Goal: Task Accomplishment & Management: Manage account settings

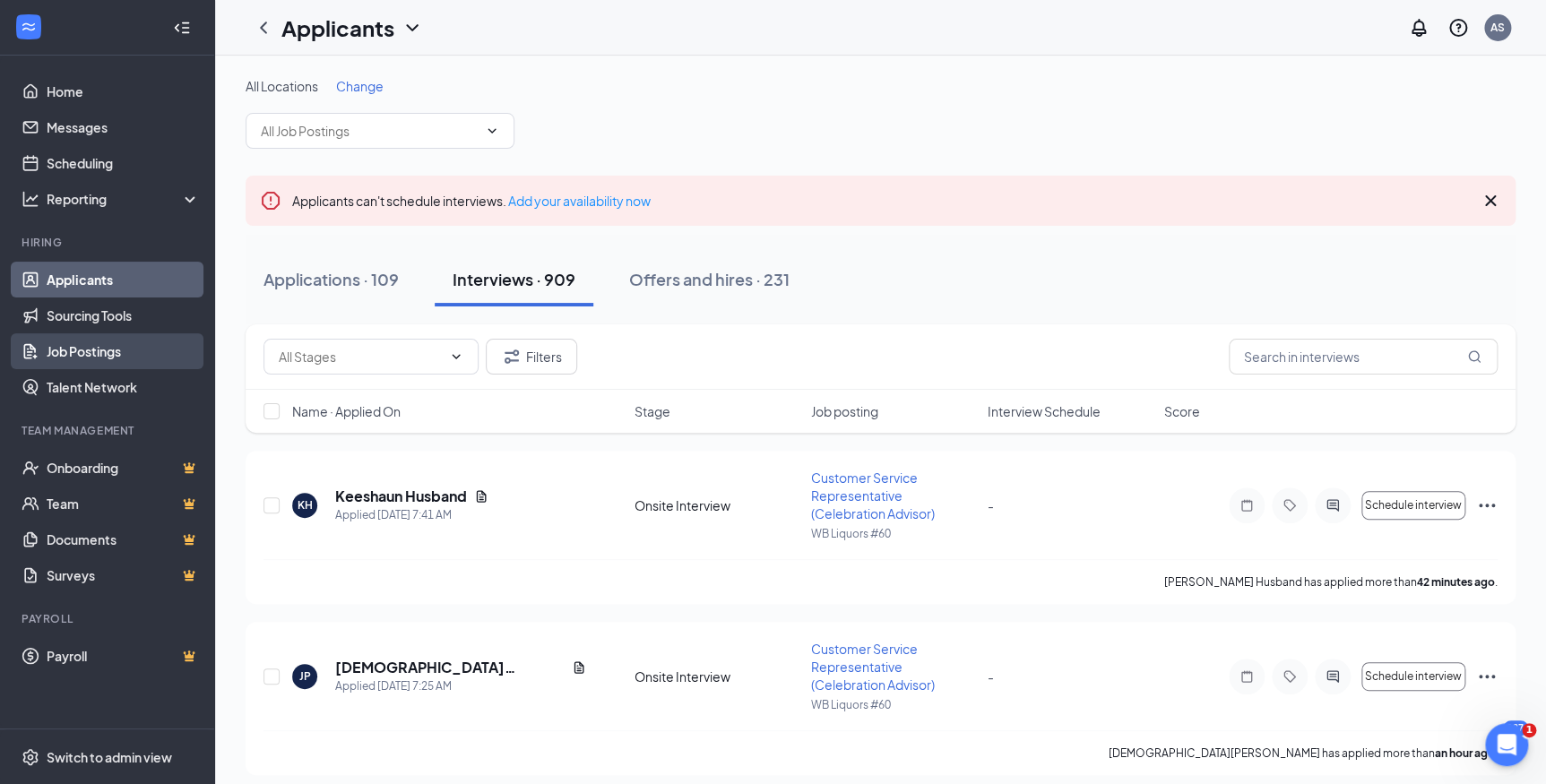
click at [110, 359] on link "Job Postings" at bounding box center [123, 351] width 154 height 36
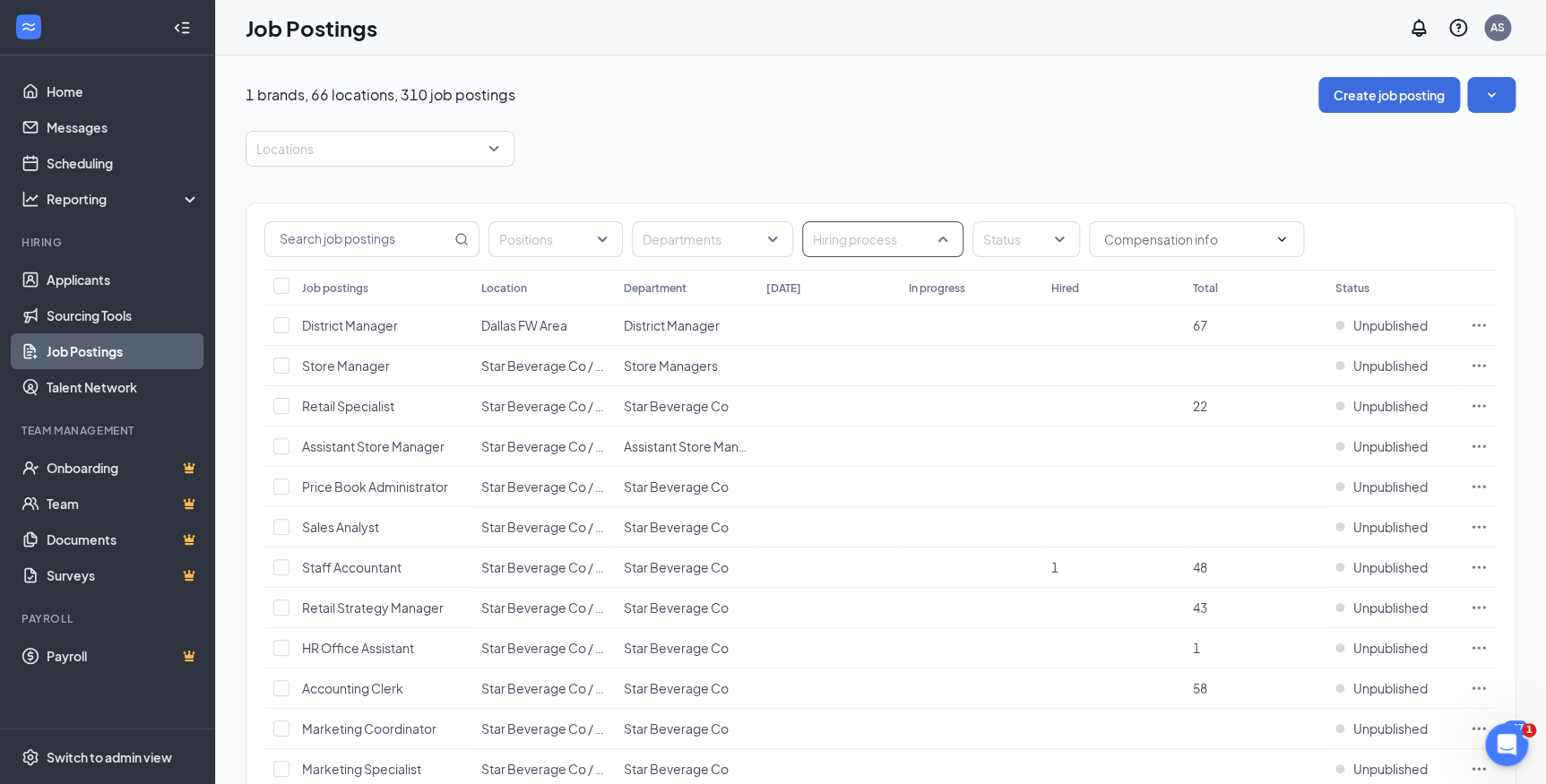
click at [946, 229] on div "Hiring process" at bounding box center [883, 239] width 161 height 36
click at [1022, 243] on div at bounding box center [1017, 238] width 81 height 29
click at [1021, 335] on div "Published" at bounding box center [1039, 328] width 58 height 19
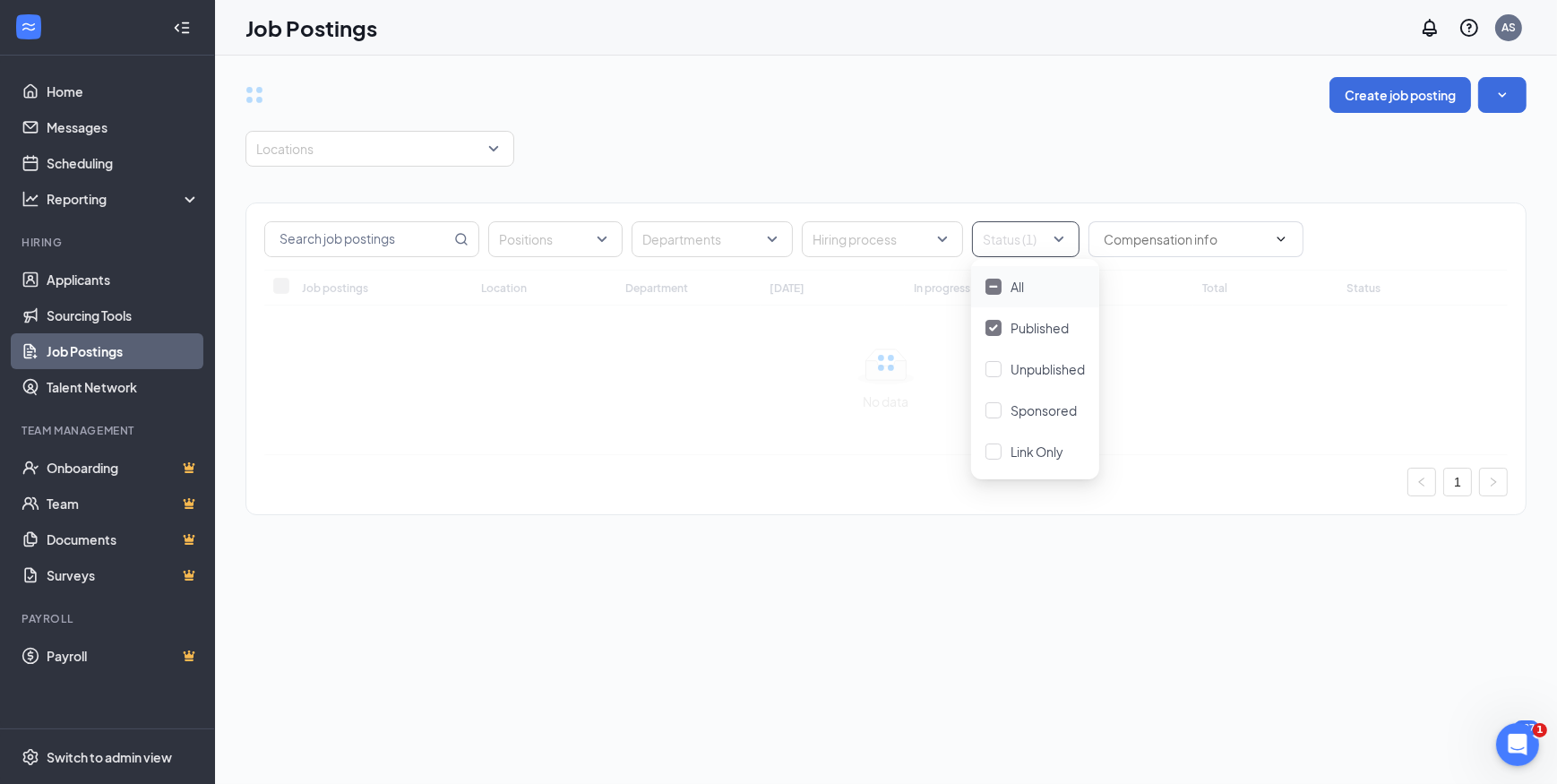
click at [775, 50] on div "Job Postings AS" at bounding box center [886, 28] width 1343 height 55
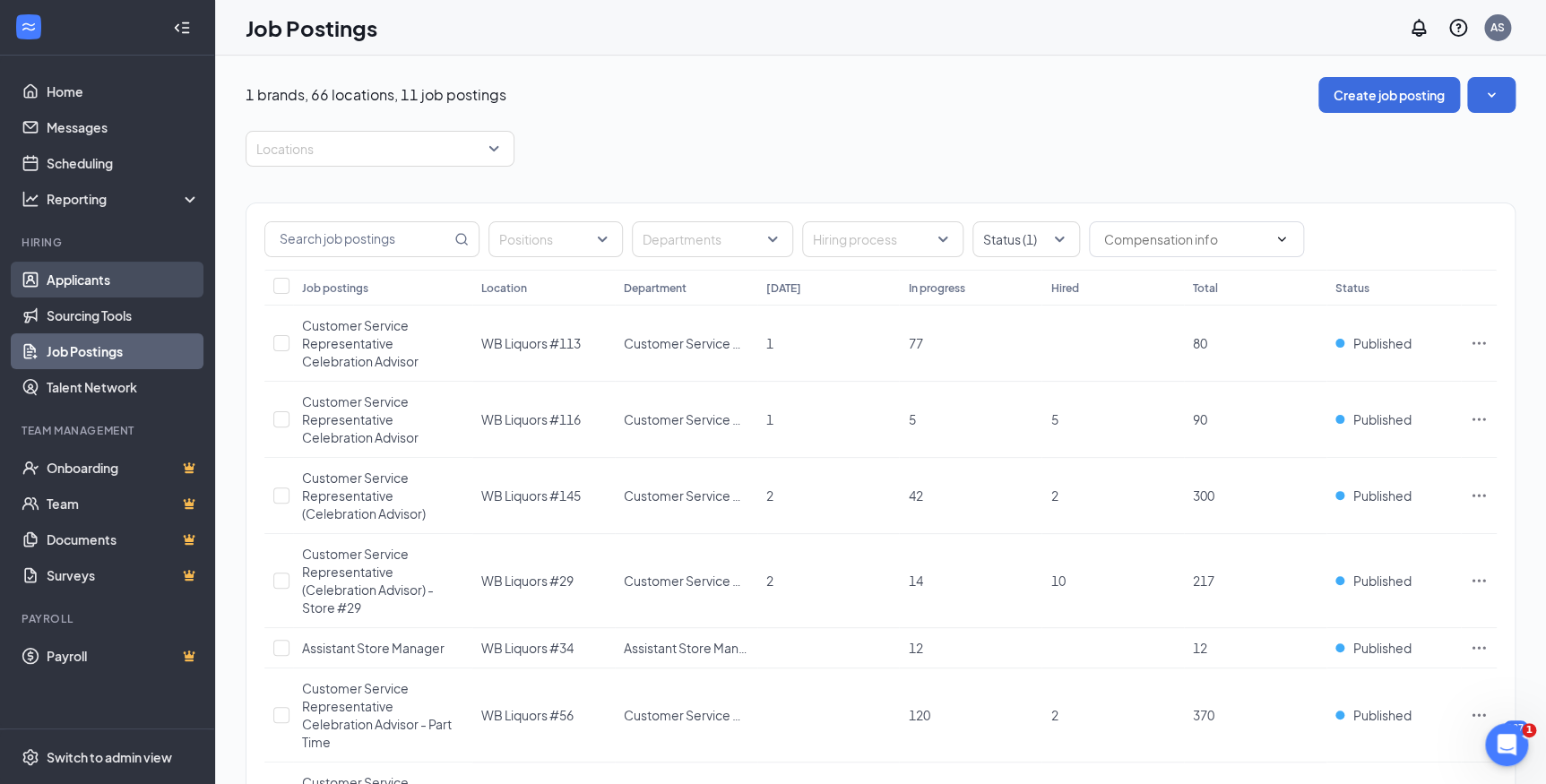
click at [98, 287] on link "Applicants" at bounding box center [123, 279] width 154 height 36
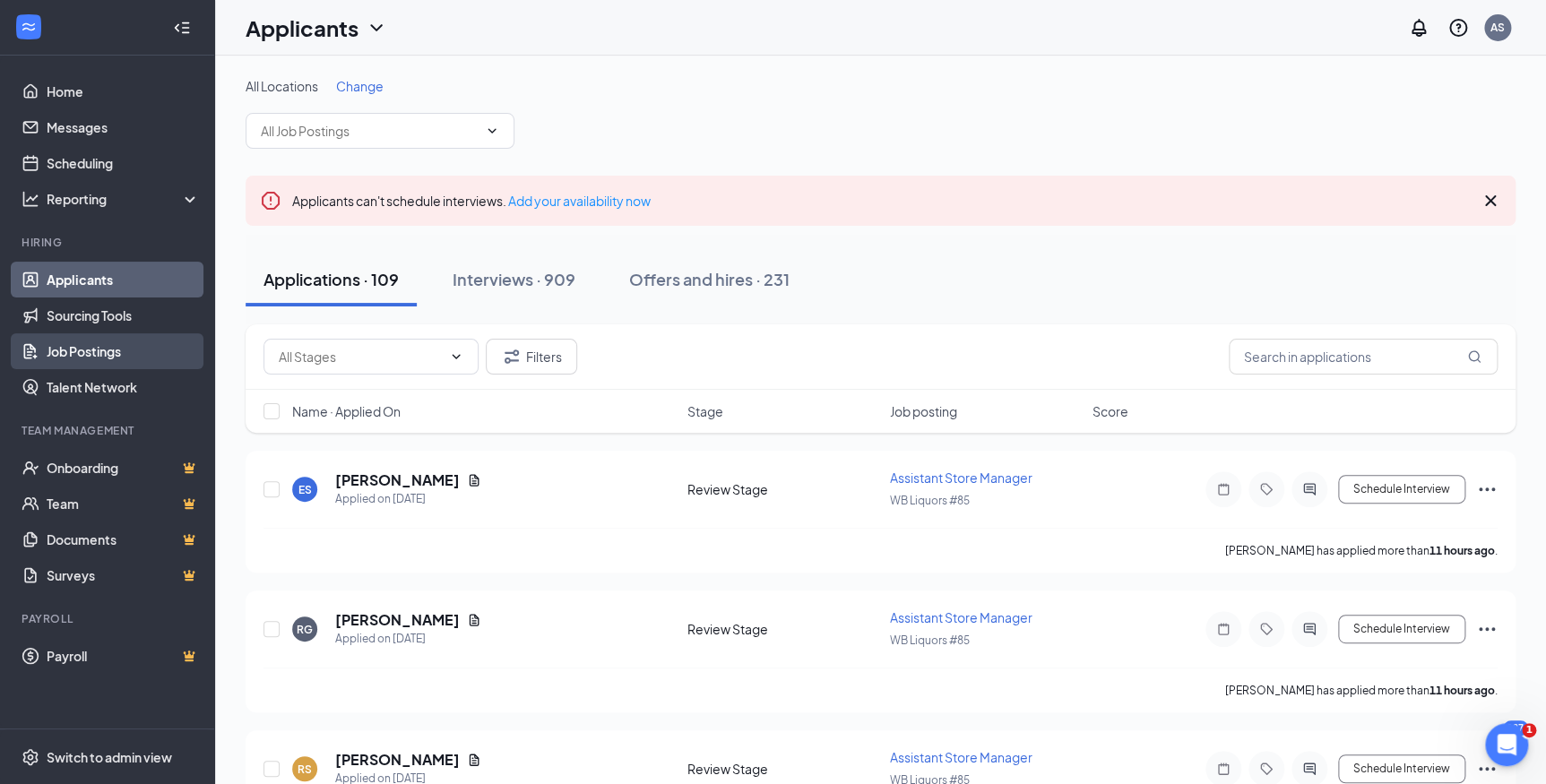
click at [129, 359] on link "Job Postings" at bounding box center [123, 351] width 154 height 36
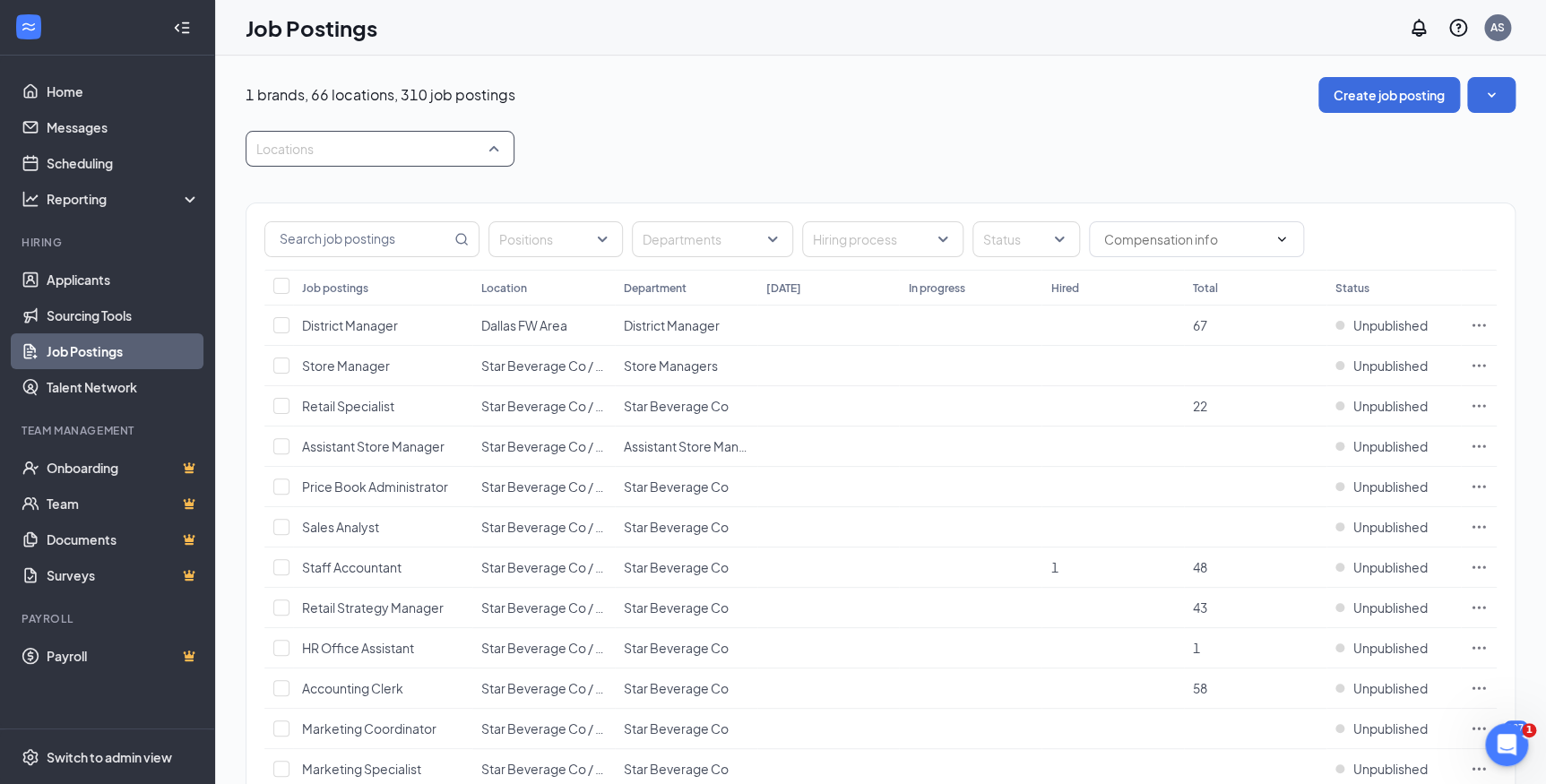
click at [475, 152] on div at bounding box center [371, 148] width 242 height 29
type input "53"
click at [424, 208] on div "WB Liquors #53" at bounding box center [379, 196] width 269 height 41
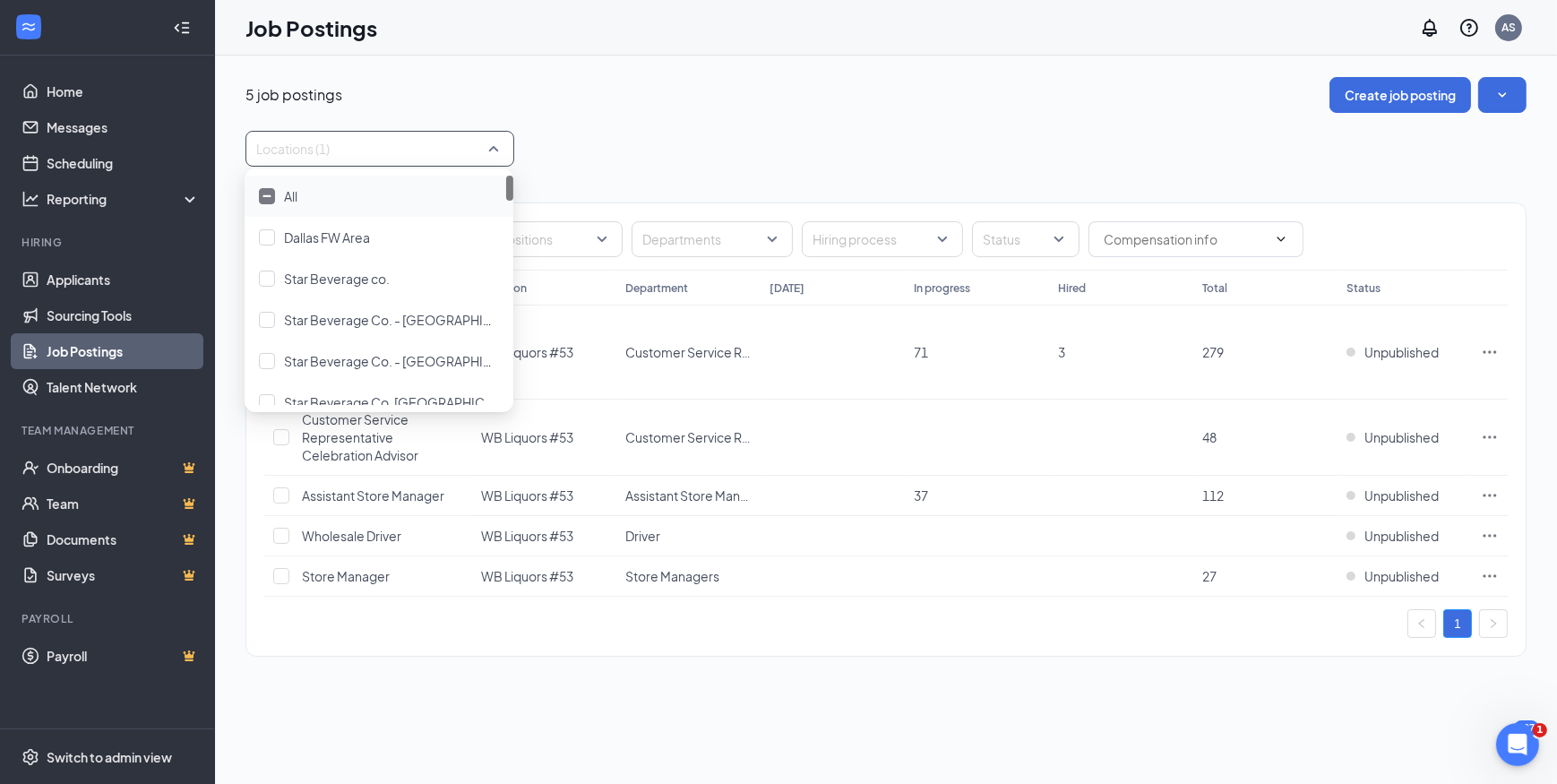
click at [672, 138] on div "Locations (1)" at bounding box center [886, 148] width 1282 height 36
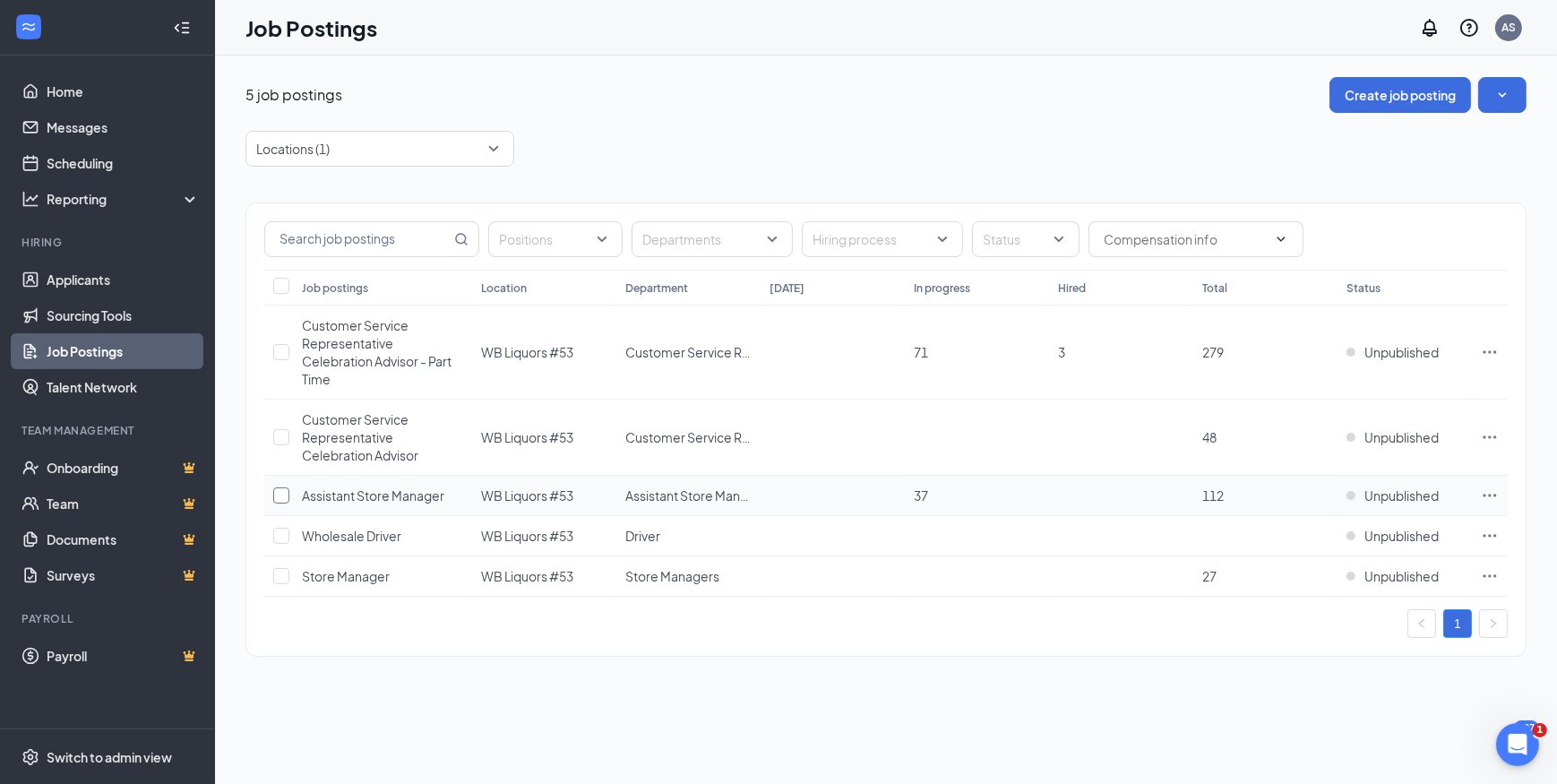
click at [281, 498] on input "checkbox" at bounding box center [282, 496] width 17 height 17
checkbox input "true"
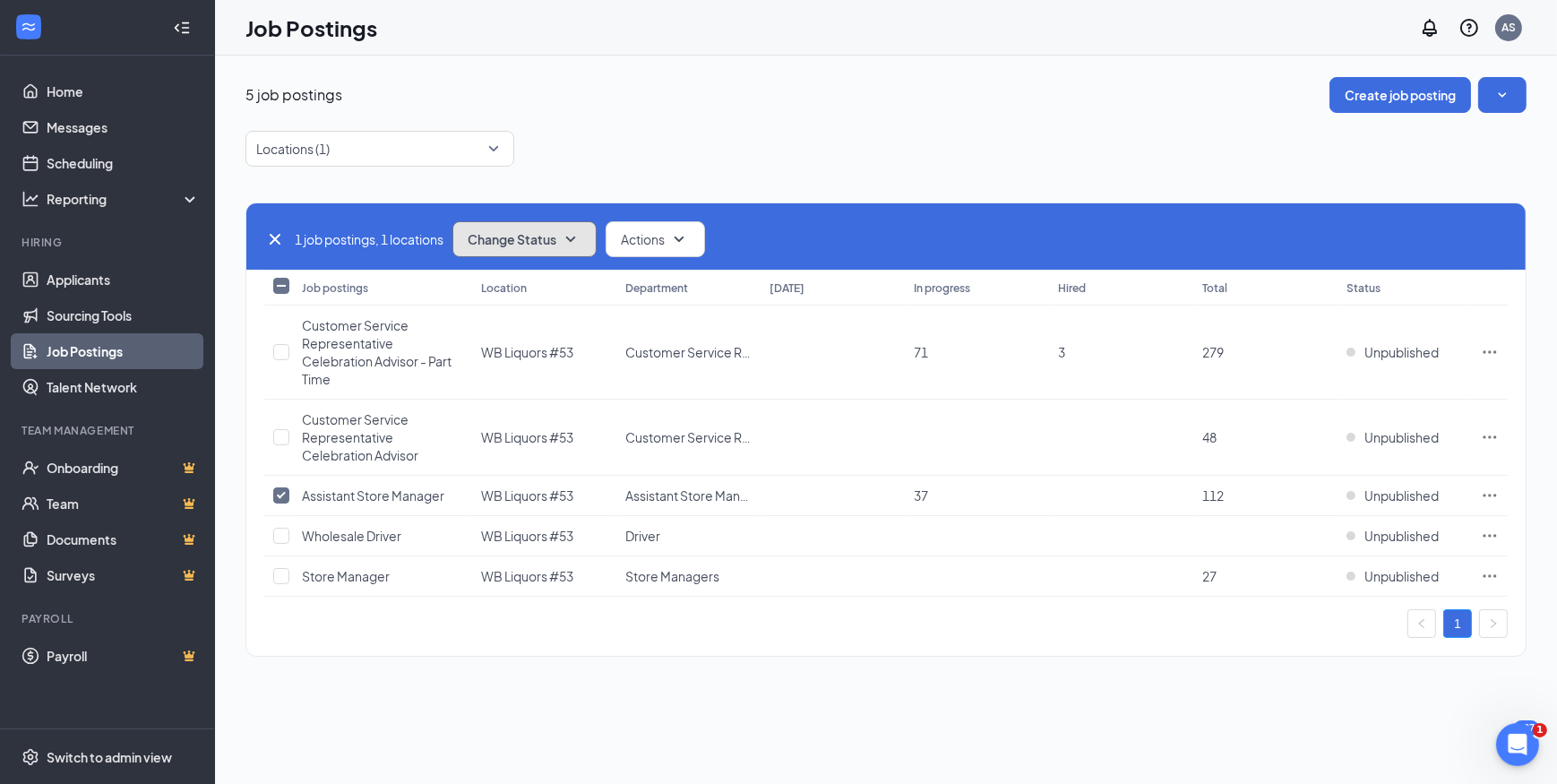
click at [557, 236] on span "Change Status" at bounding box center [512, 239] width 88 height 13
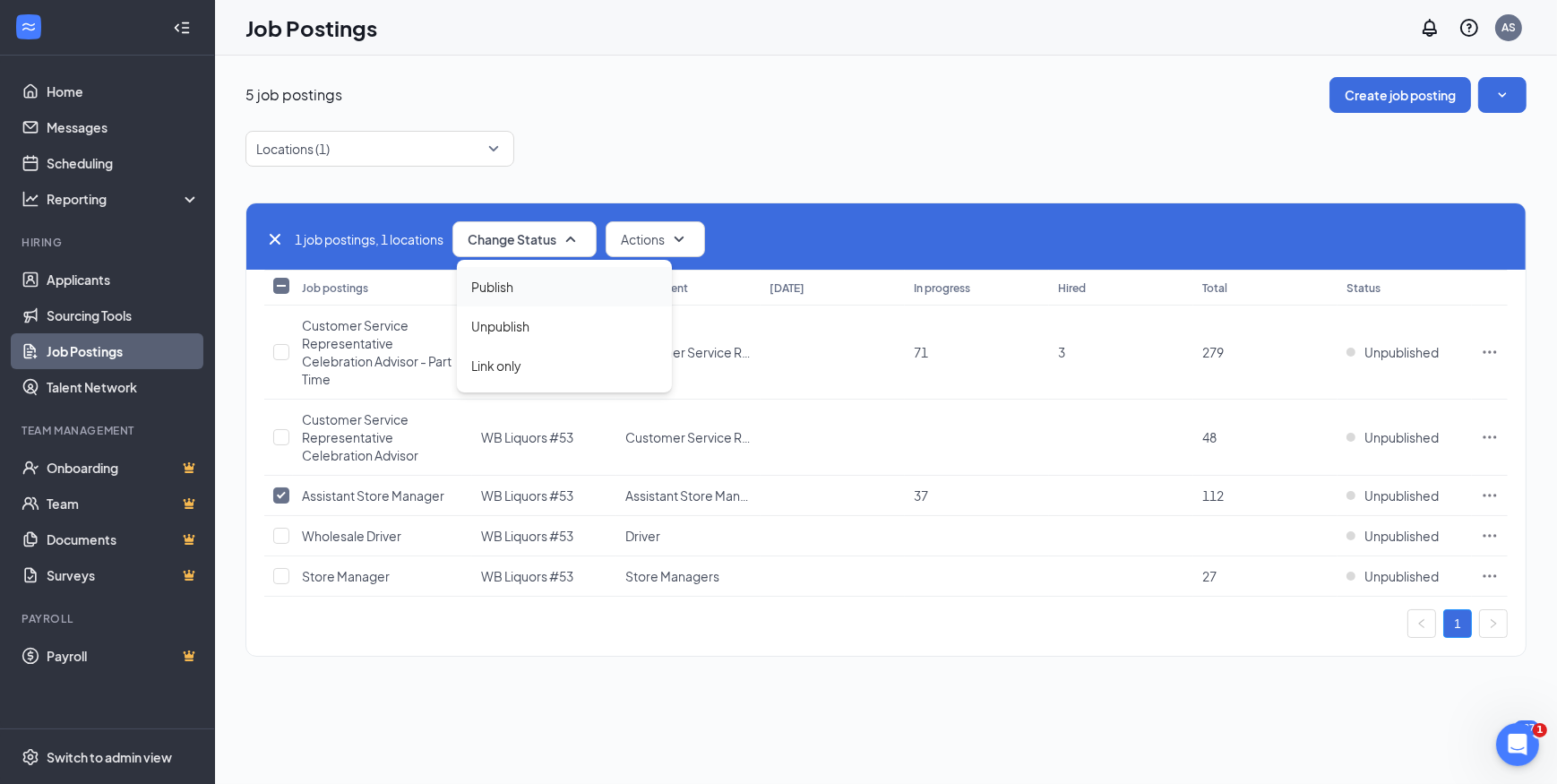
click at [509, 290] on span "Publish" at bounding box center [492, 286] width 42 height 19
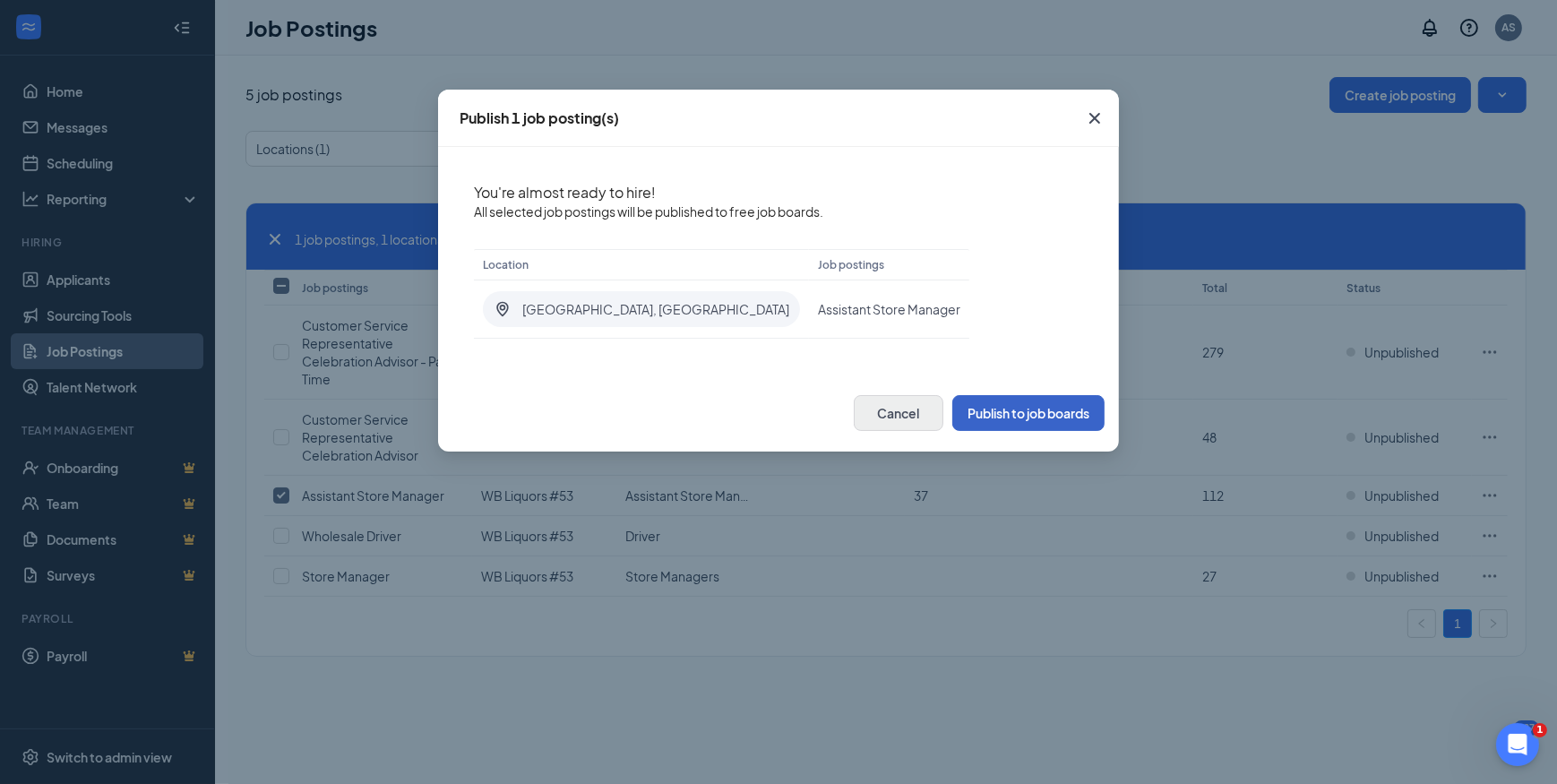
click at [1013, 408] on button "Publish to job boards" at bounding box center [1029, 412] width 153 height 36
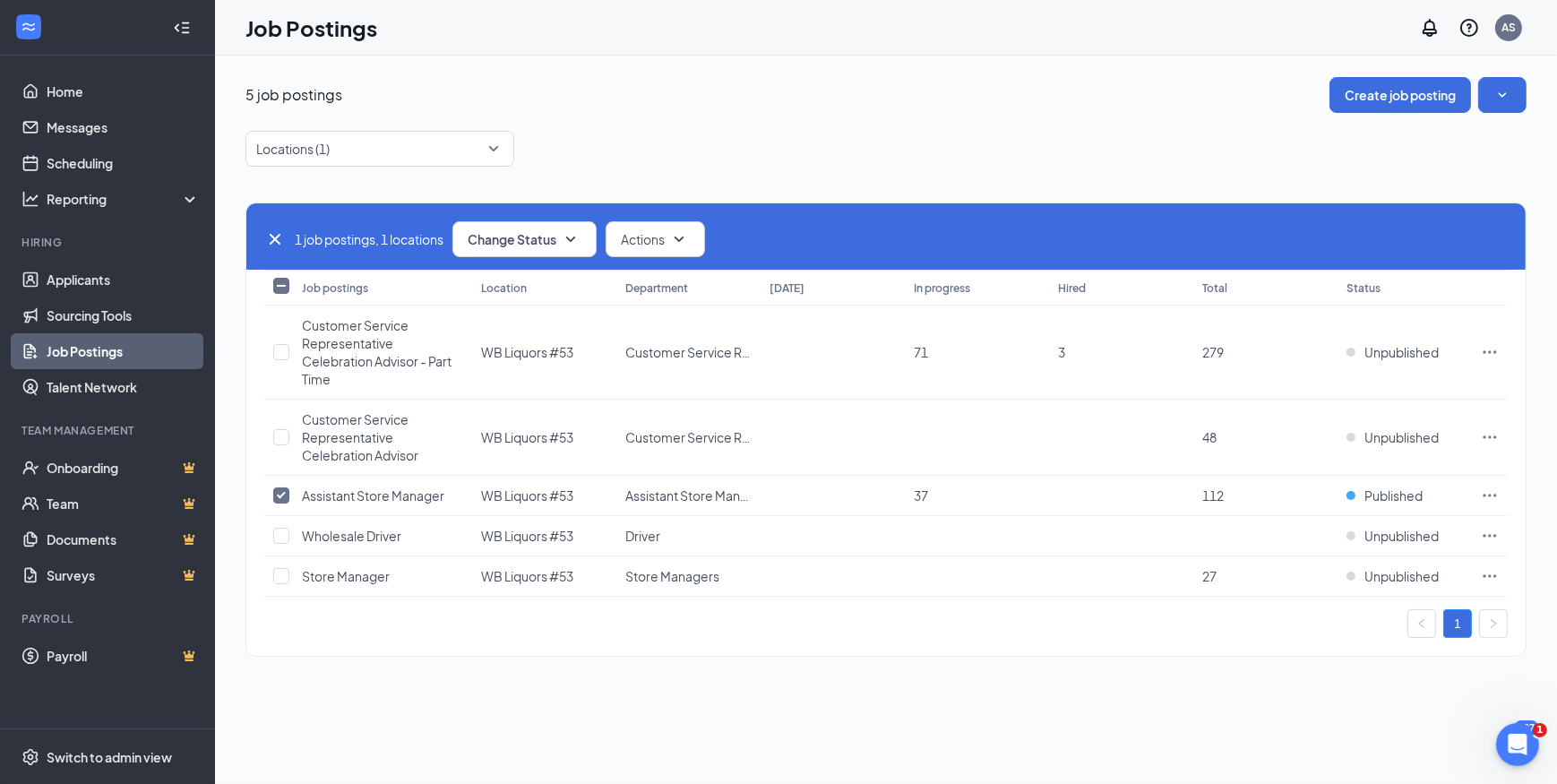
click at [89, 350] on link "Job Postings" at bounding box center [123, 351] width 154 height 36
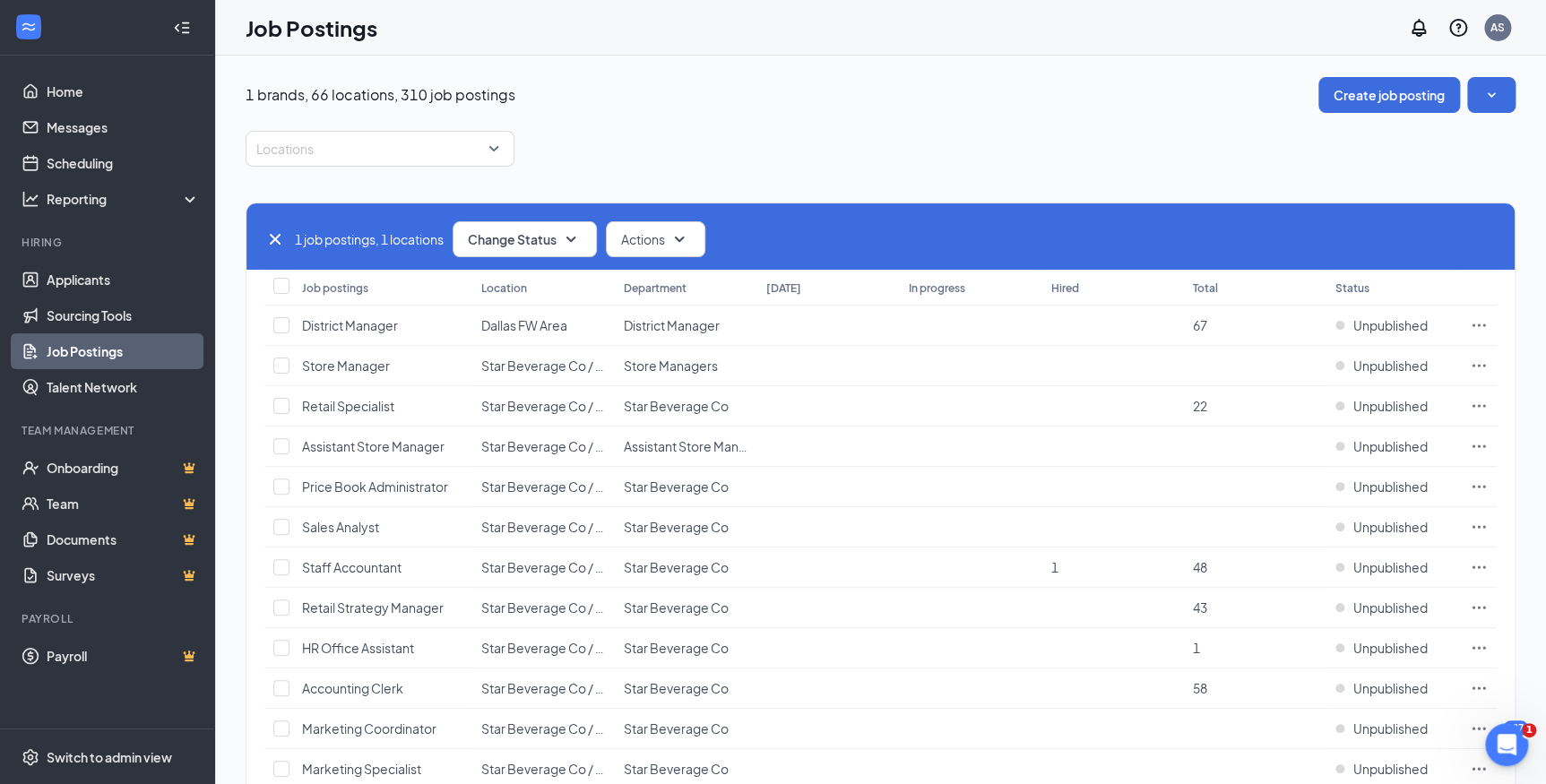
click at [271, 232] on icon "Cross" at bounding box center [274, 238] width 21 height 21
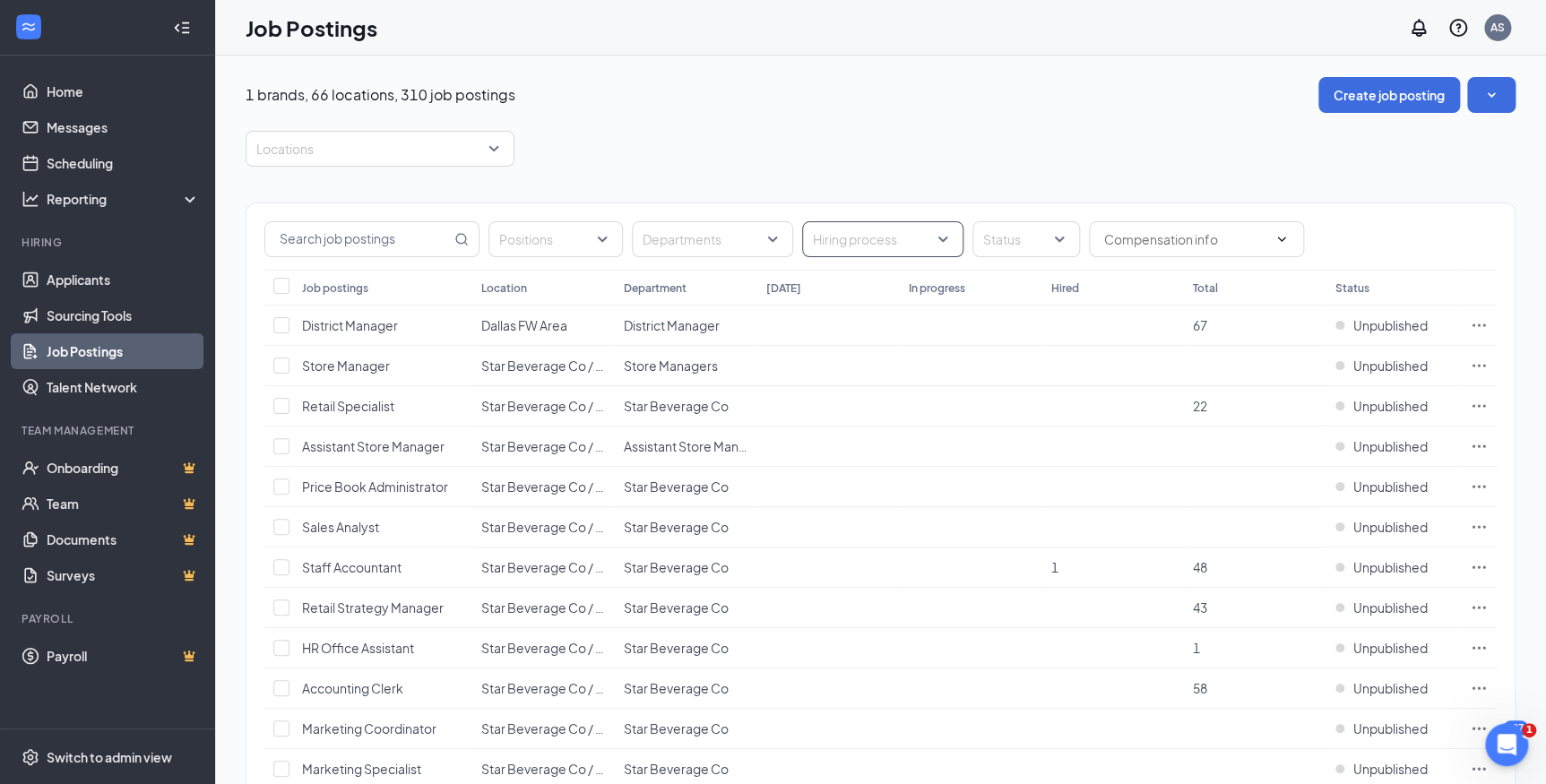
click at [944, 244] on div "Hiring process" at bounding box center [883, 239] width 161 height 36
click at [994, 227] on div at bounding box center [1017, 238] width 81 height 29
click at [997, 314] on div "Published" at bounding box center [1035, 328] width 128 height 41
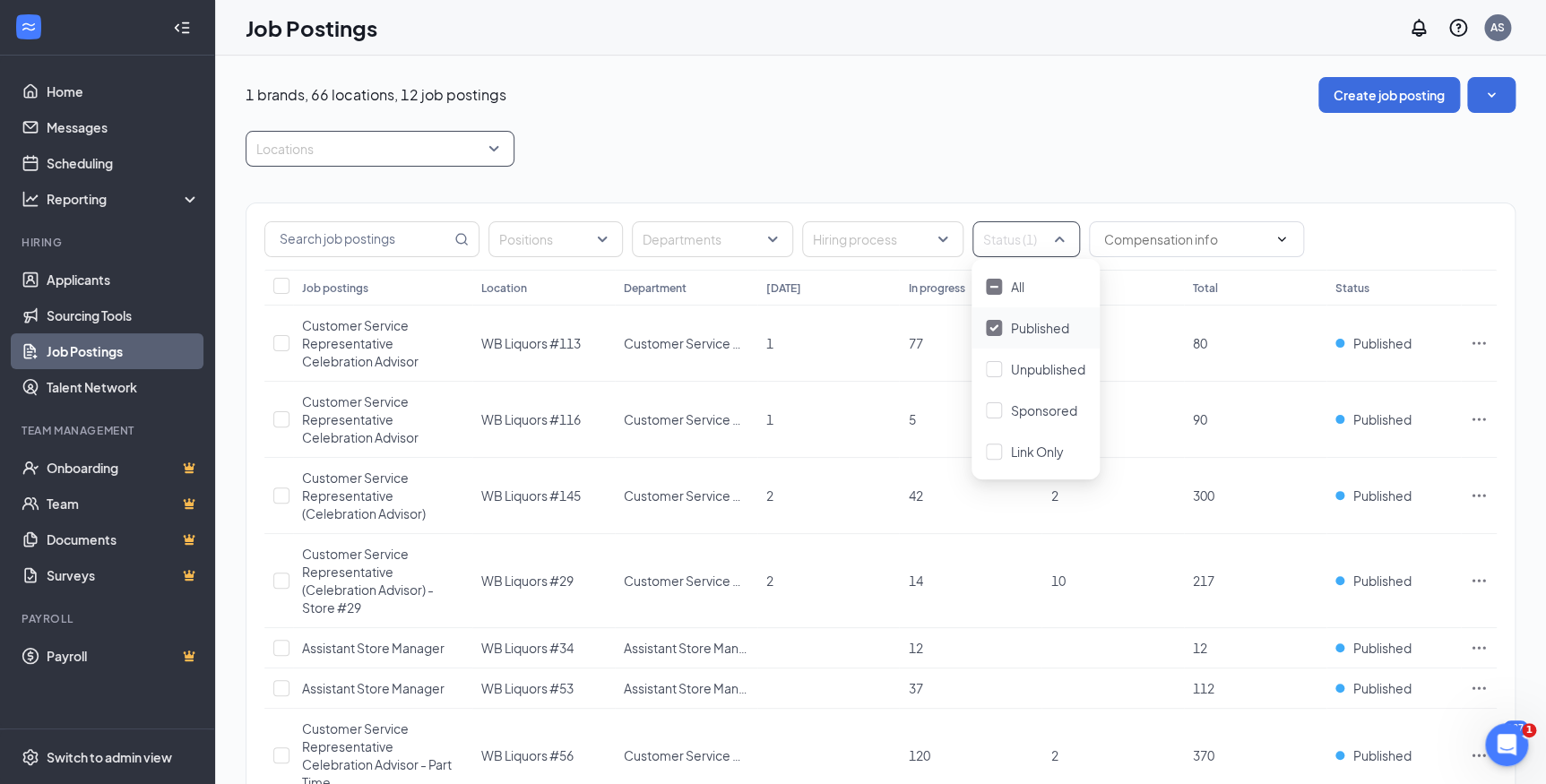
drag, startPoint x: 1006, startPoint y: 330, endPoint x: 369, endPoint y: 144, distance: 663.6
click at [1007, 330] on div "Published" at bounding box center [1035, 328] width 99 height 19
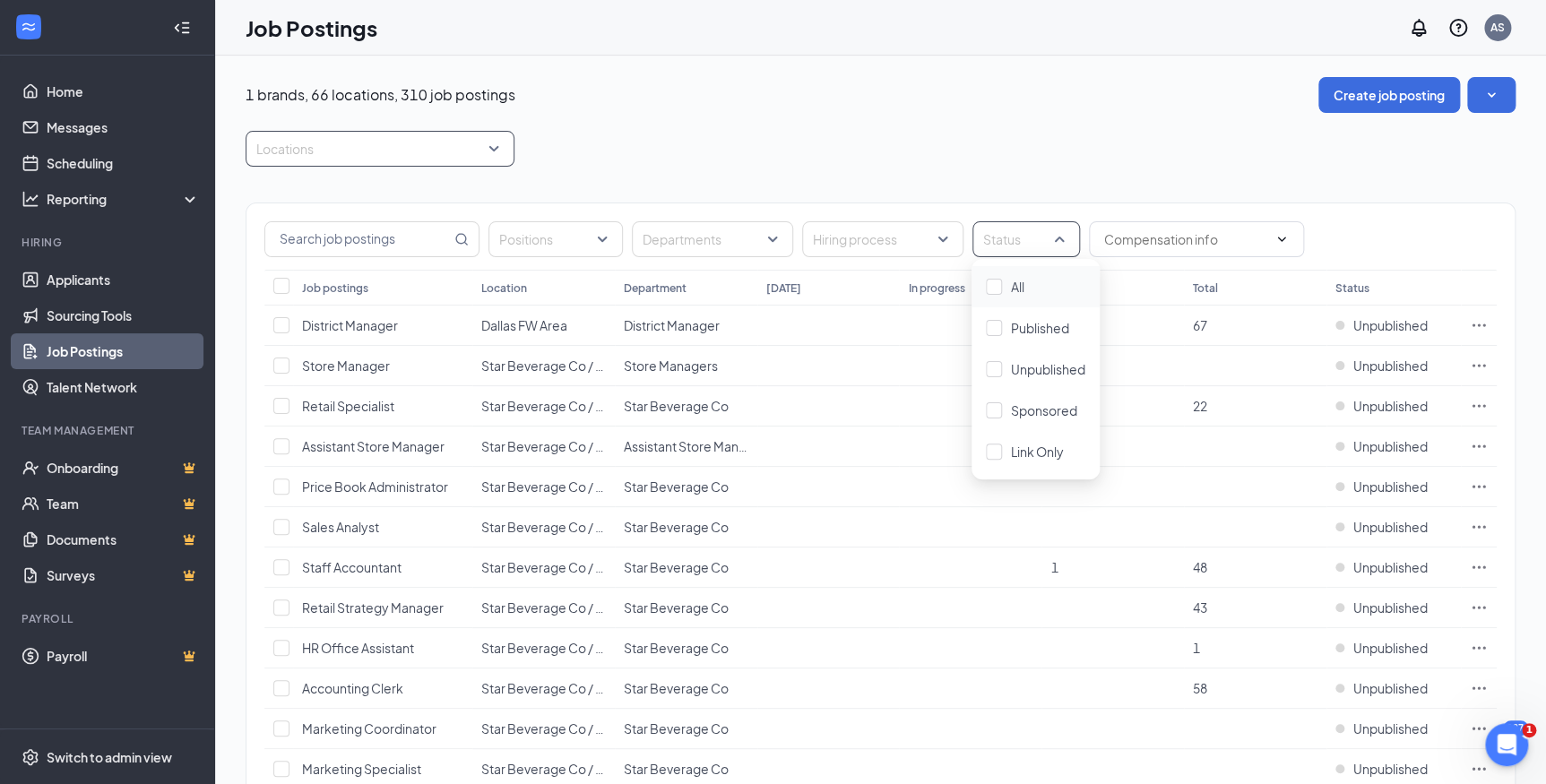
click at [366, 144] on div at bounding box center [371, 148] width 242 height 29
type input "43"
click at [376, 248] on div "WB Liquors #43" at bounding box center [379, 237] width 269 height 41
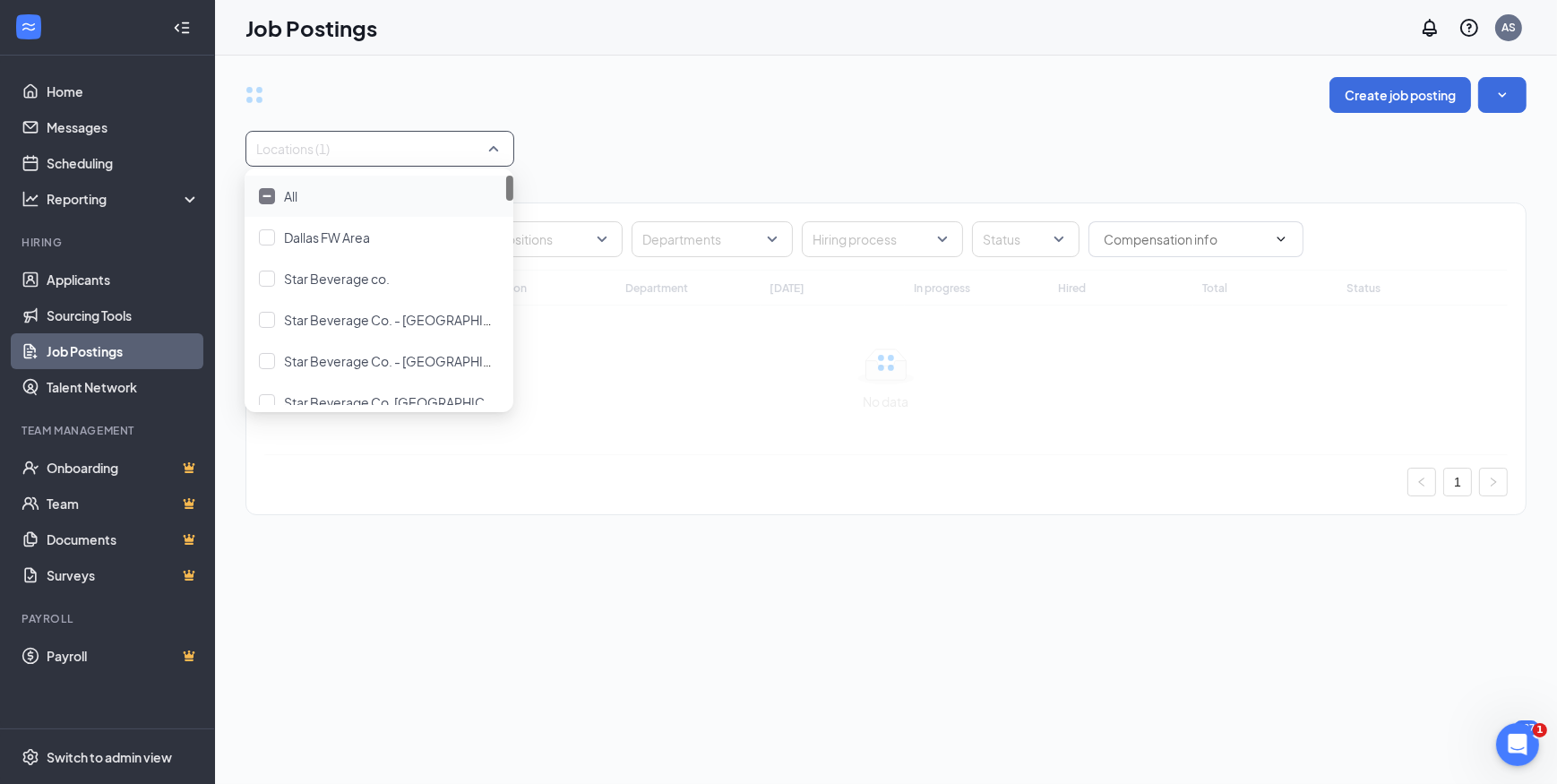
click at [776, 104] on div "Create job posting" at bounding box center [886, 95] width 1282 height 36
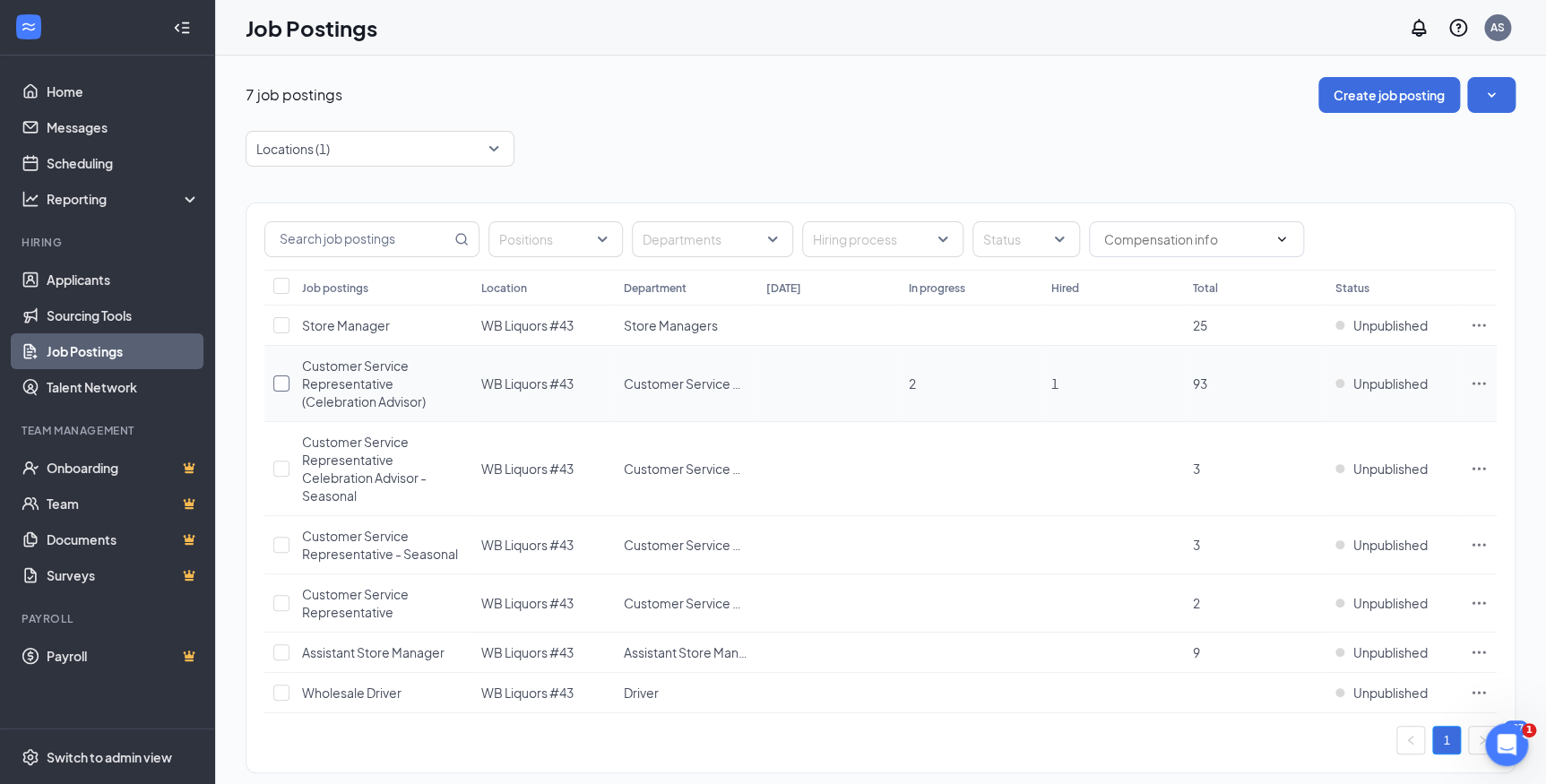
click at [278, 379] on input "checkbox" at bounding box center [282, 384] width 17 height 17
checkbox input "true"
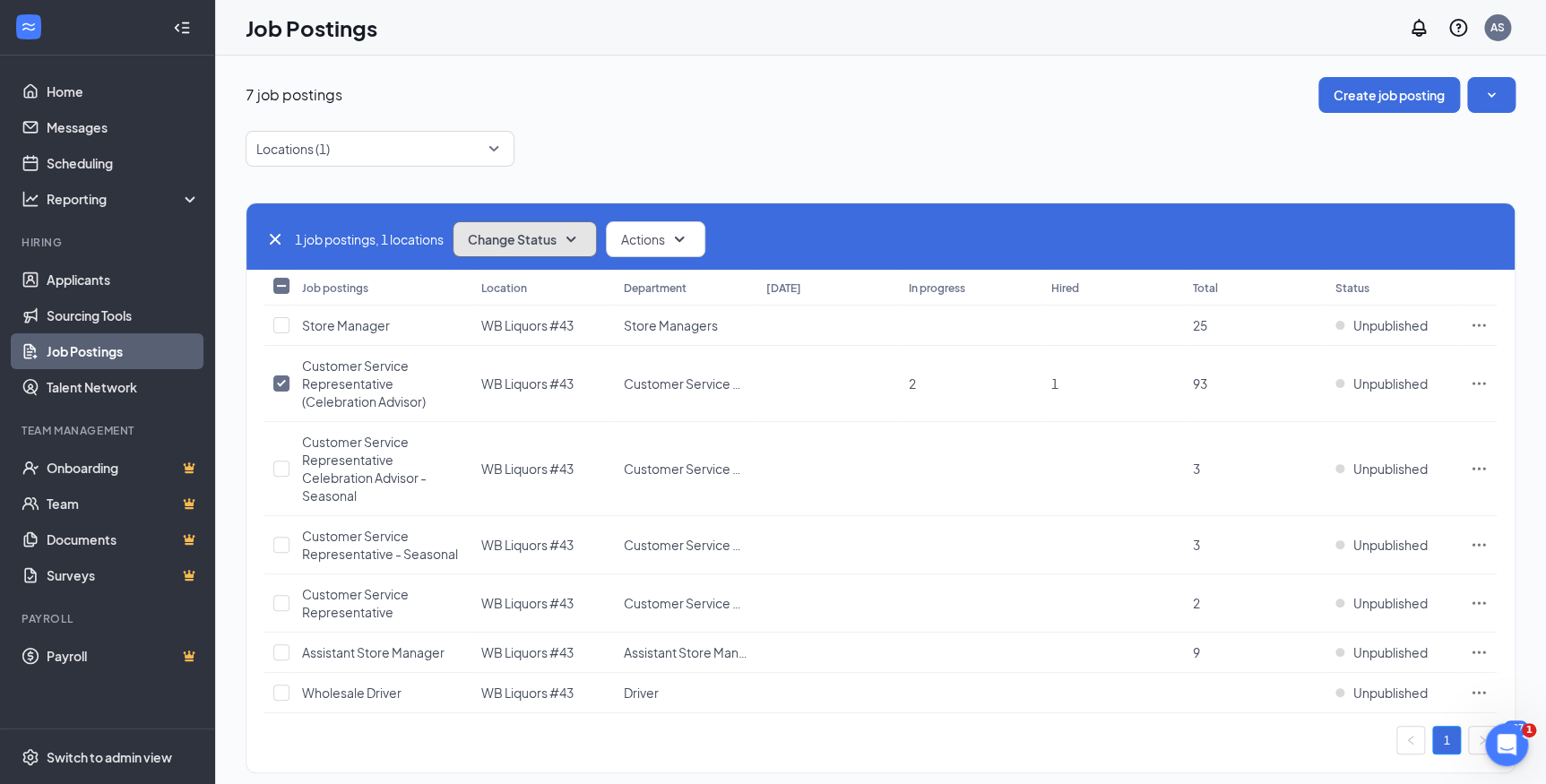
click at [548, 236] on span "Change Status" at bounding box center [512, 239] width 88 height 13
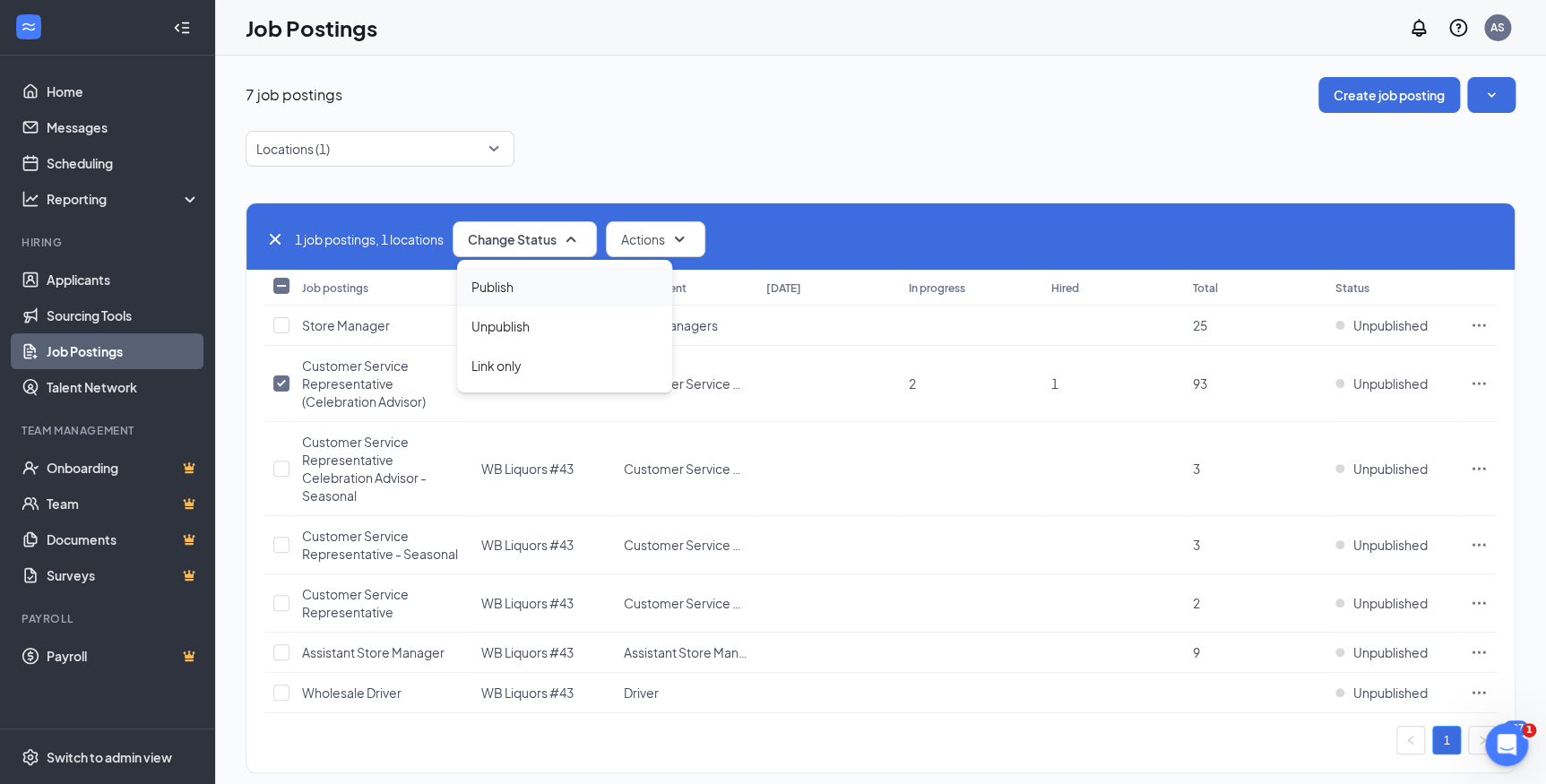
click at [518, 291] on div "Publish" at bounding box center [565, 286] width 215 height 40
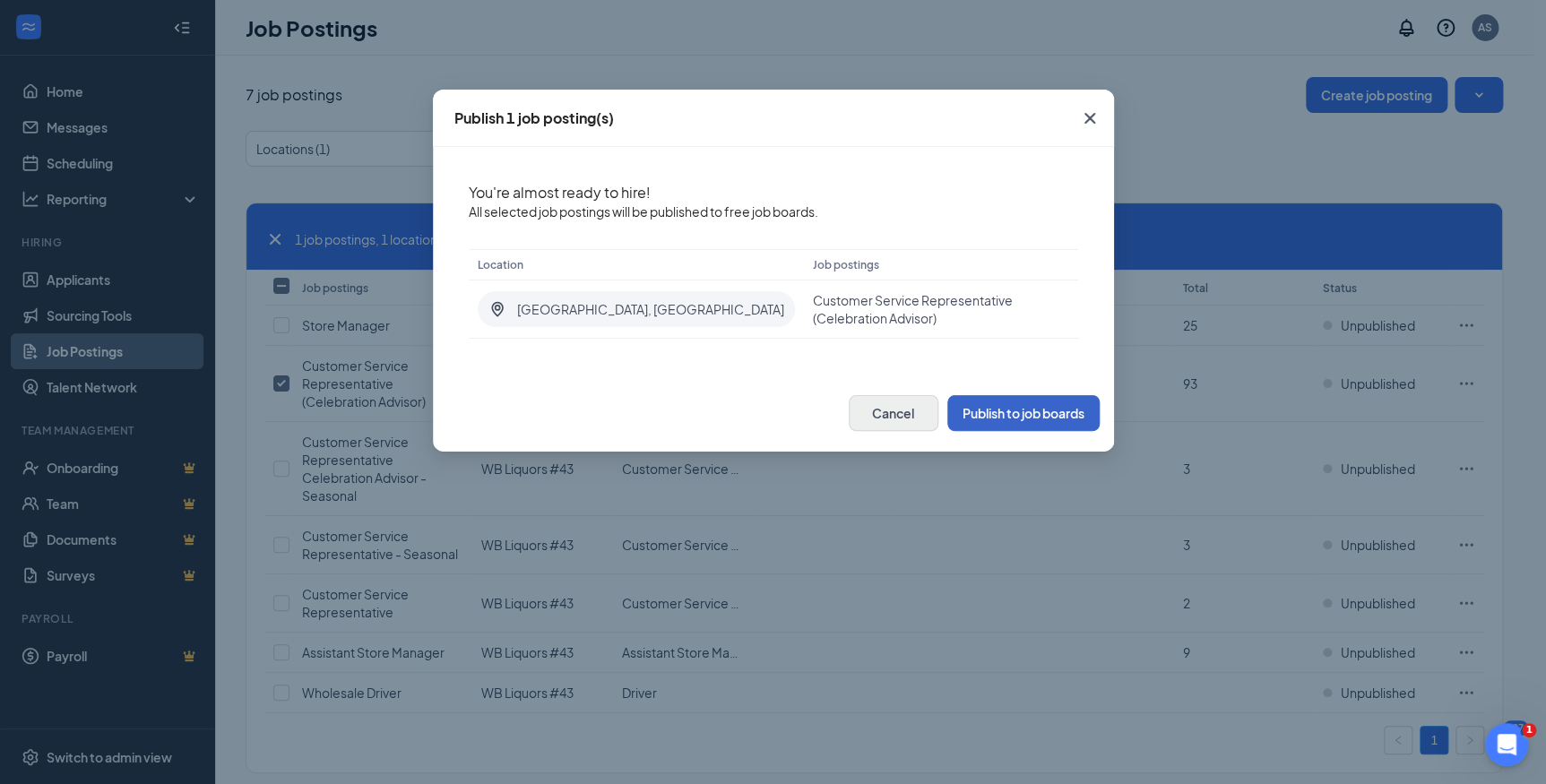
click at [998, 401] on button "Publish to job boards" at bounding box center [1023, 412] width 153 height 36
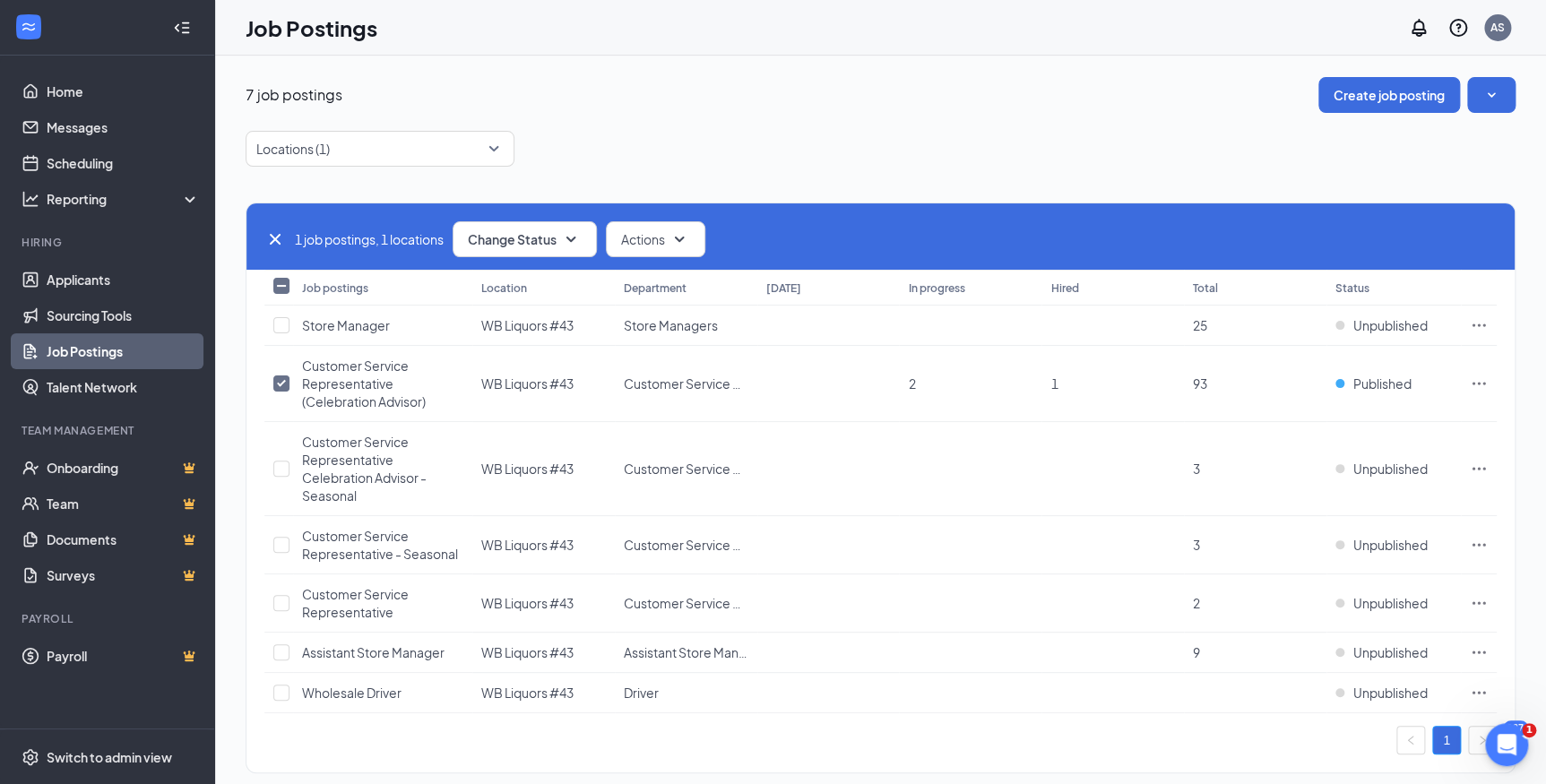
click at [86, 347] on link "Job Postings" at bounding box center [123, 351] width 154 height 36
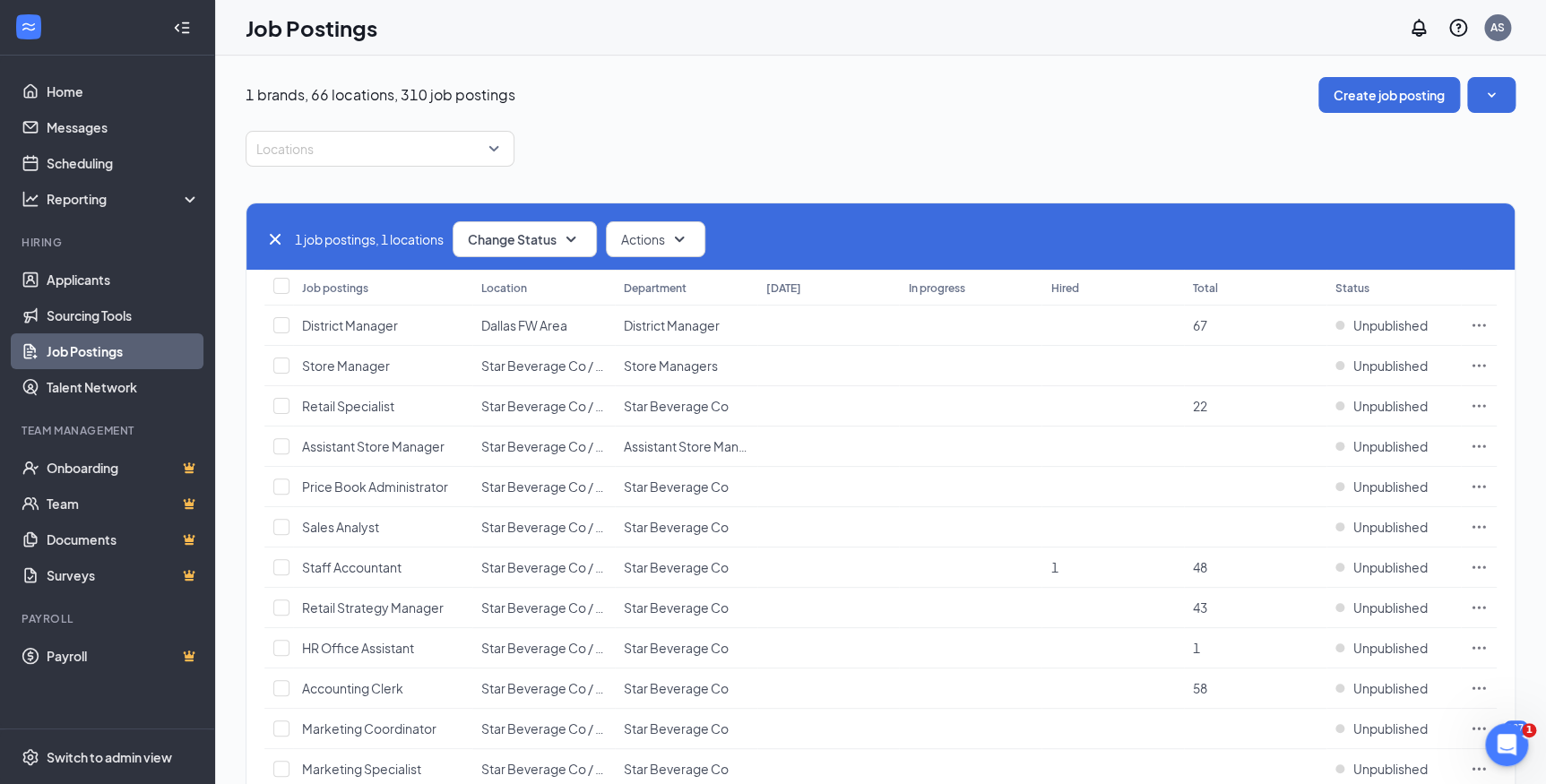
click at [274, 236] on icon "Cross" at bounding box center [274, 238] width 21 height 21
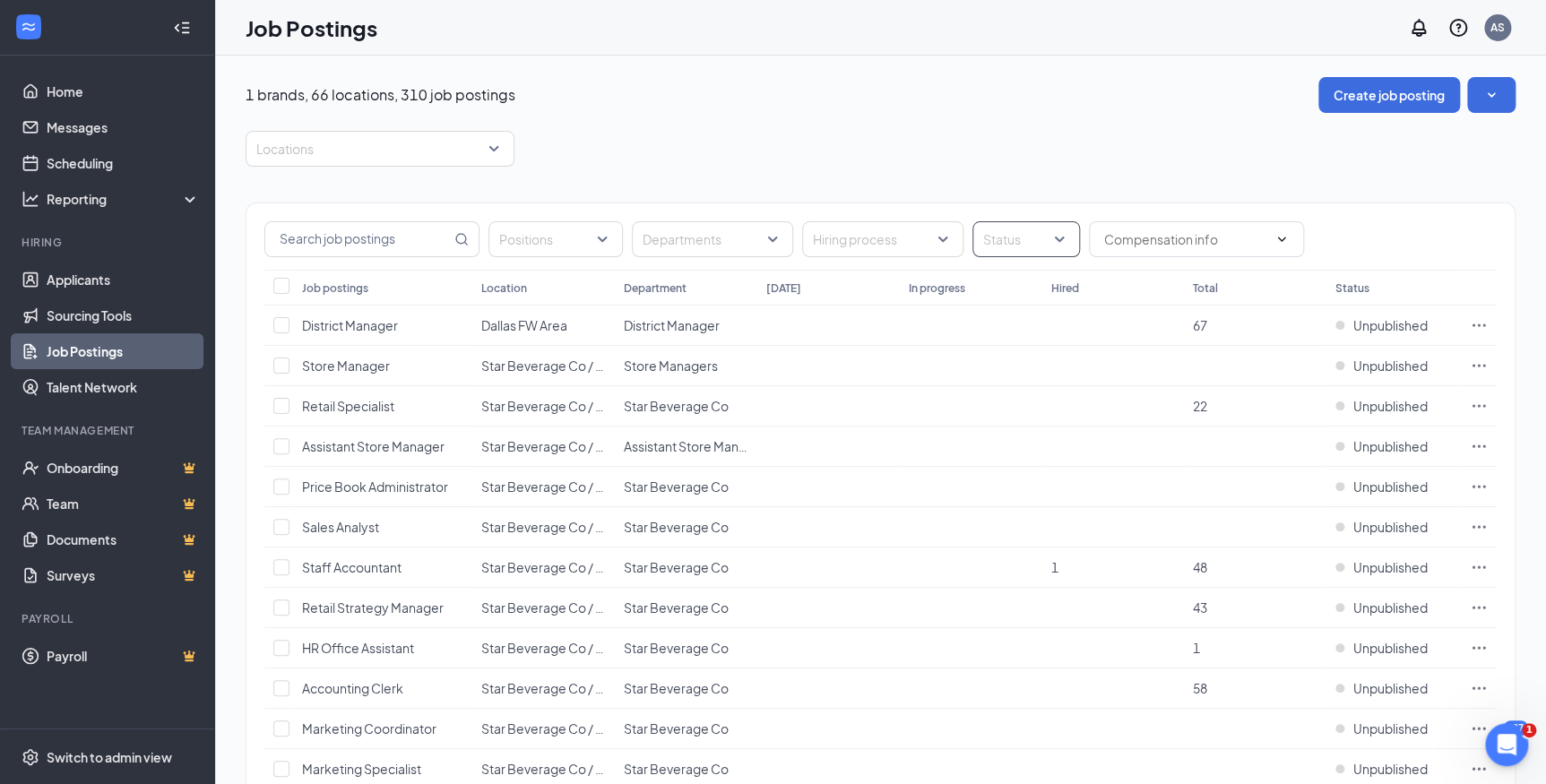
click at [1001, 244] on div at bounding box center [1017, 238] width 81 height 29
click at [1004, 335] on div "Published" at bounding box center [1035, 328] width 99 height 19
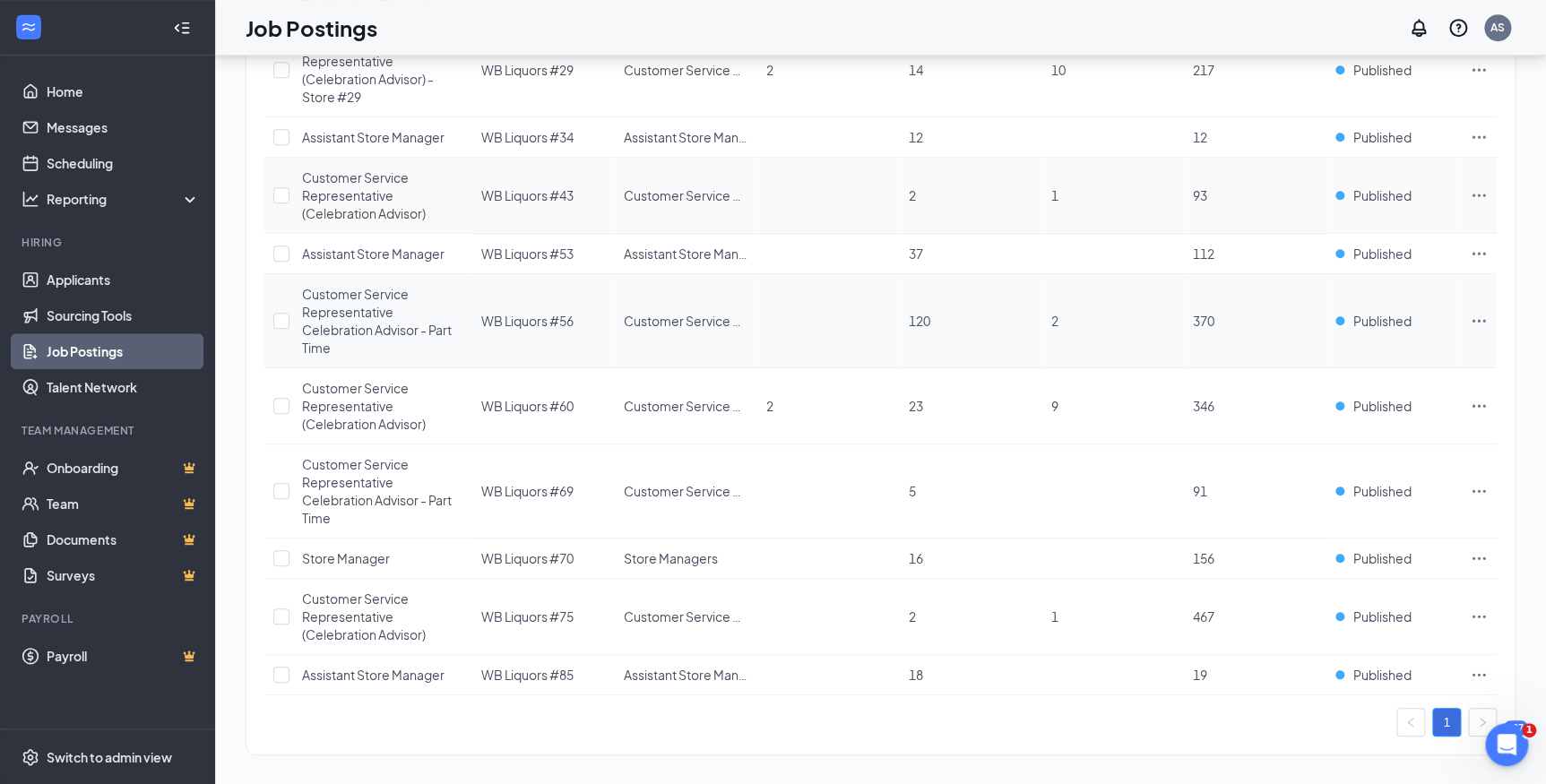
scroll to position [520, 0]
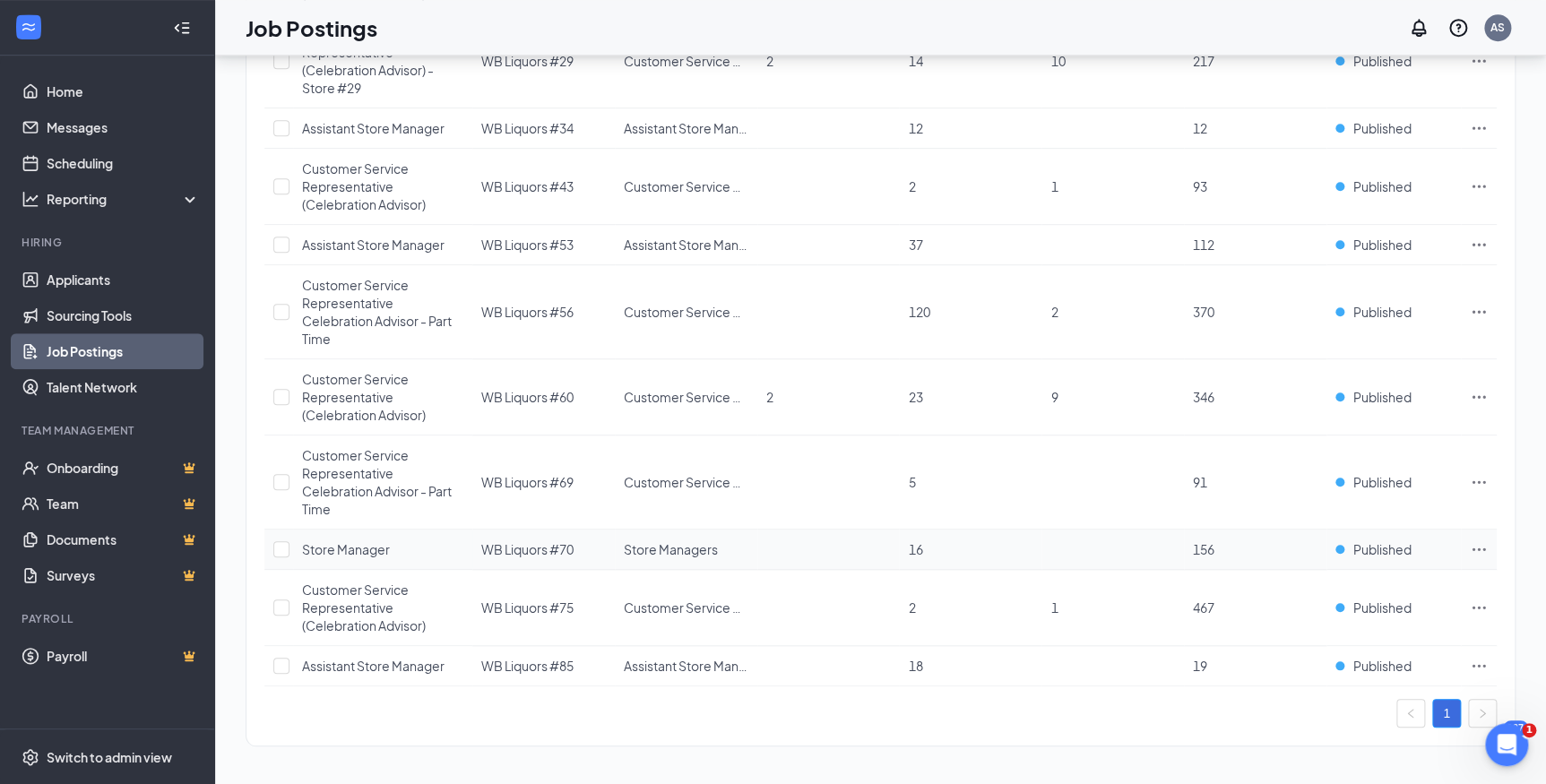
click at [290, 547] on td at bounding box center [278, 550] width 29 height 40
click at [284, 547] on input "checkbox" at bounding box center [282, 549] width 17 height 17
checkbox input "true"
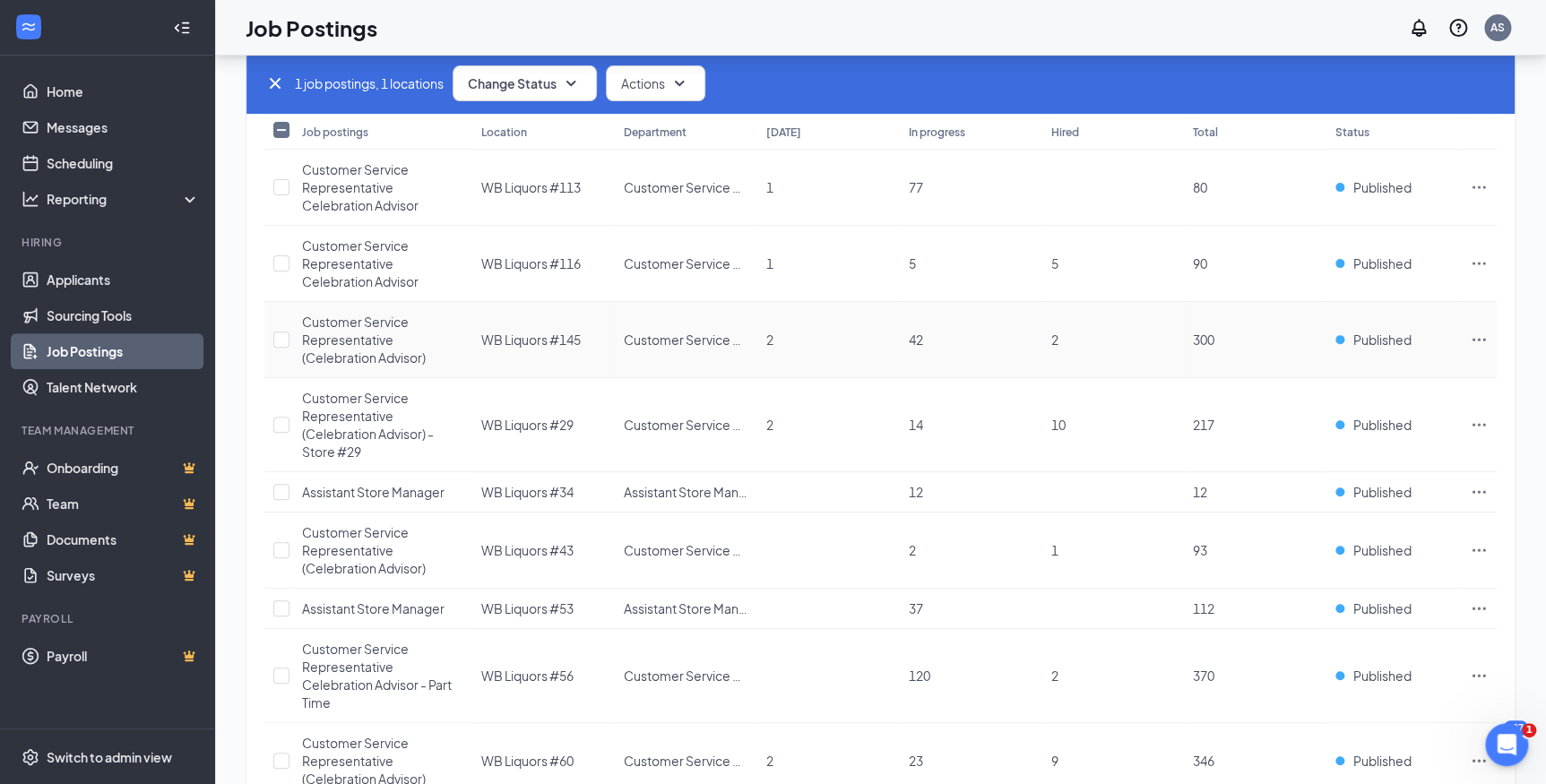
scroll to position [113, 0]
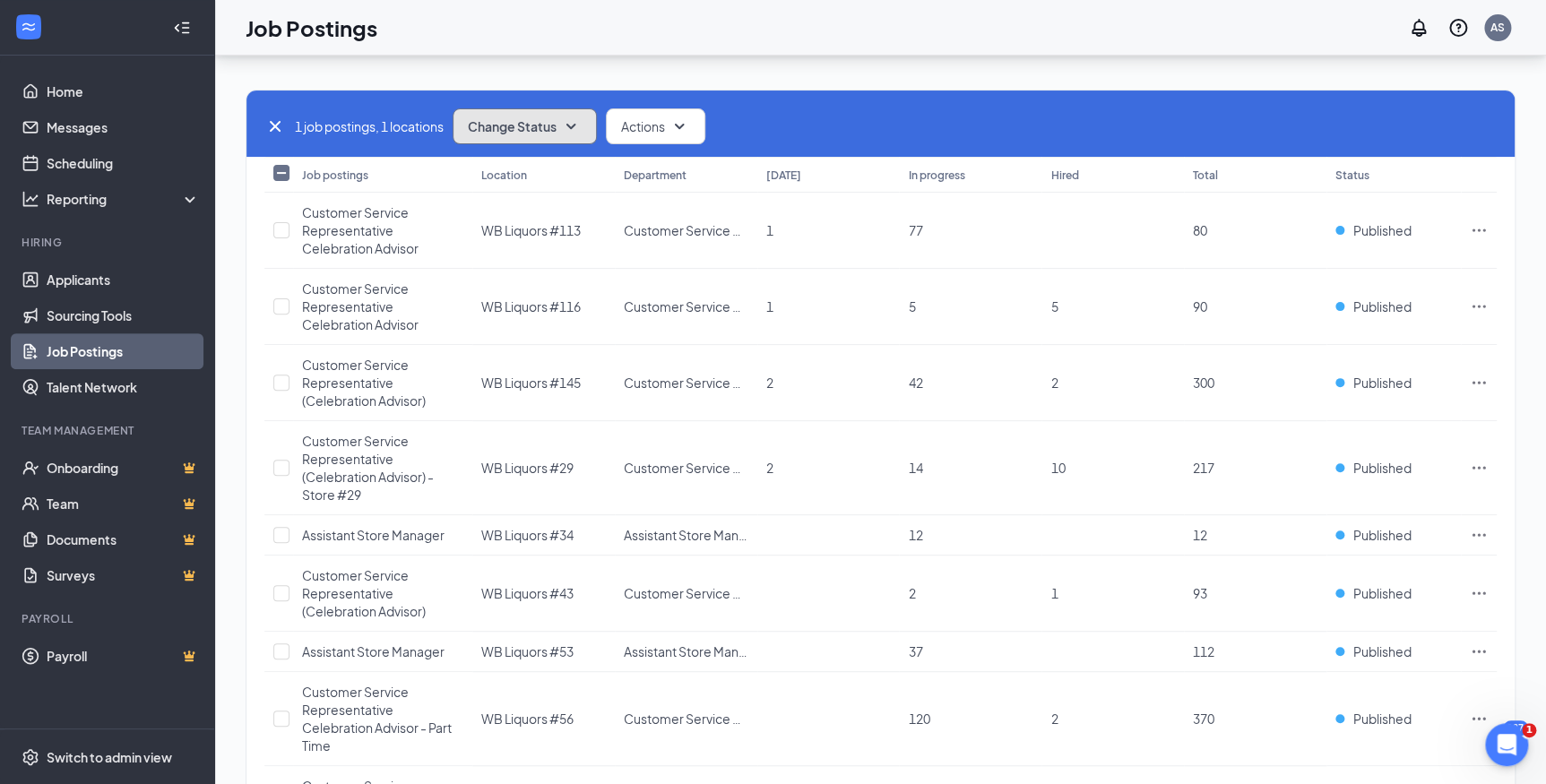
click at [557, 129] on span "Change Status" at bounding box center [512, 126] width 88 height 13
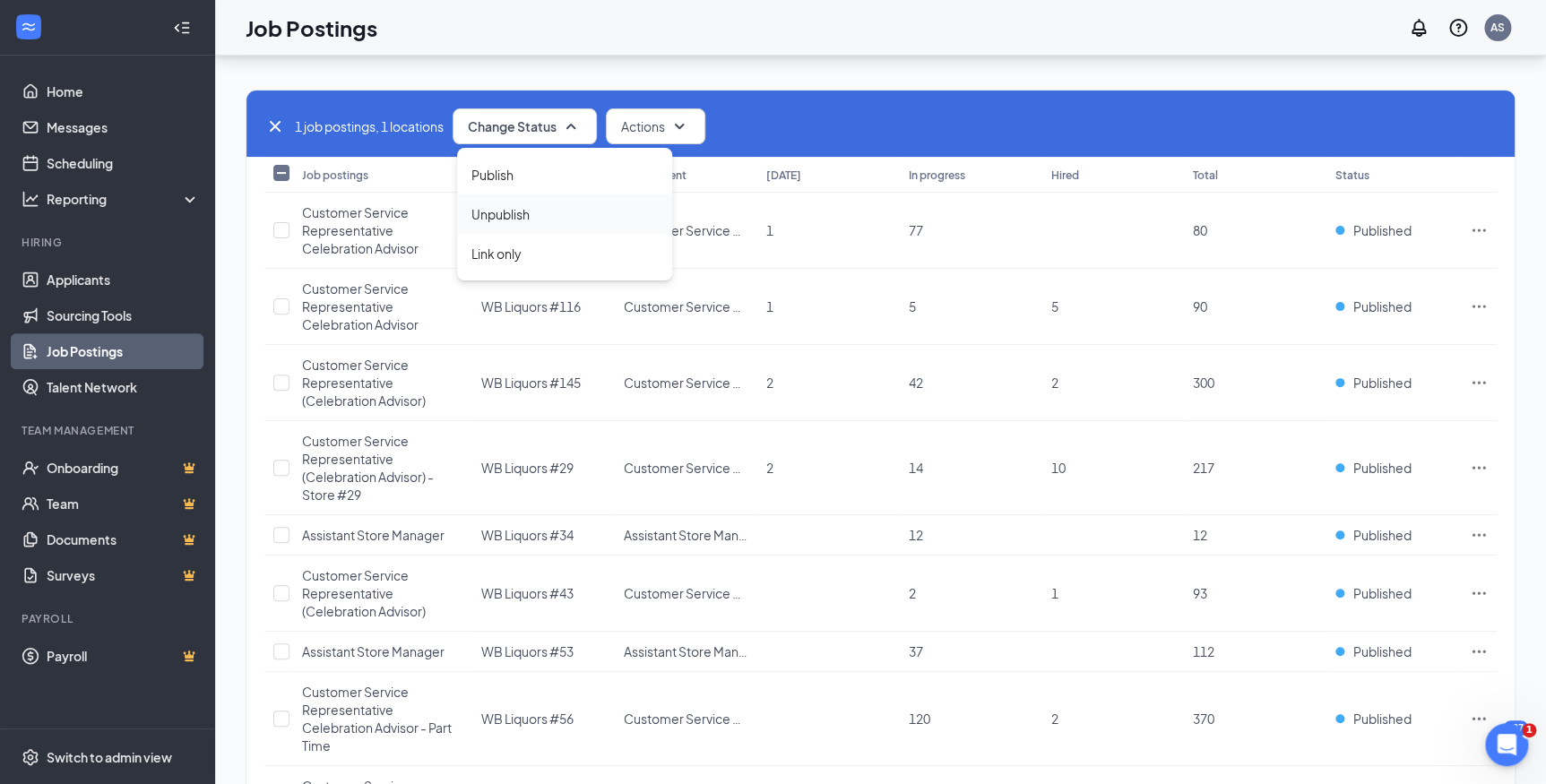
click at [522, 213] on span "Unpublish" at bounding box center [500, 213] width 58 height 19
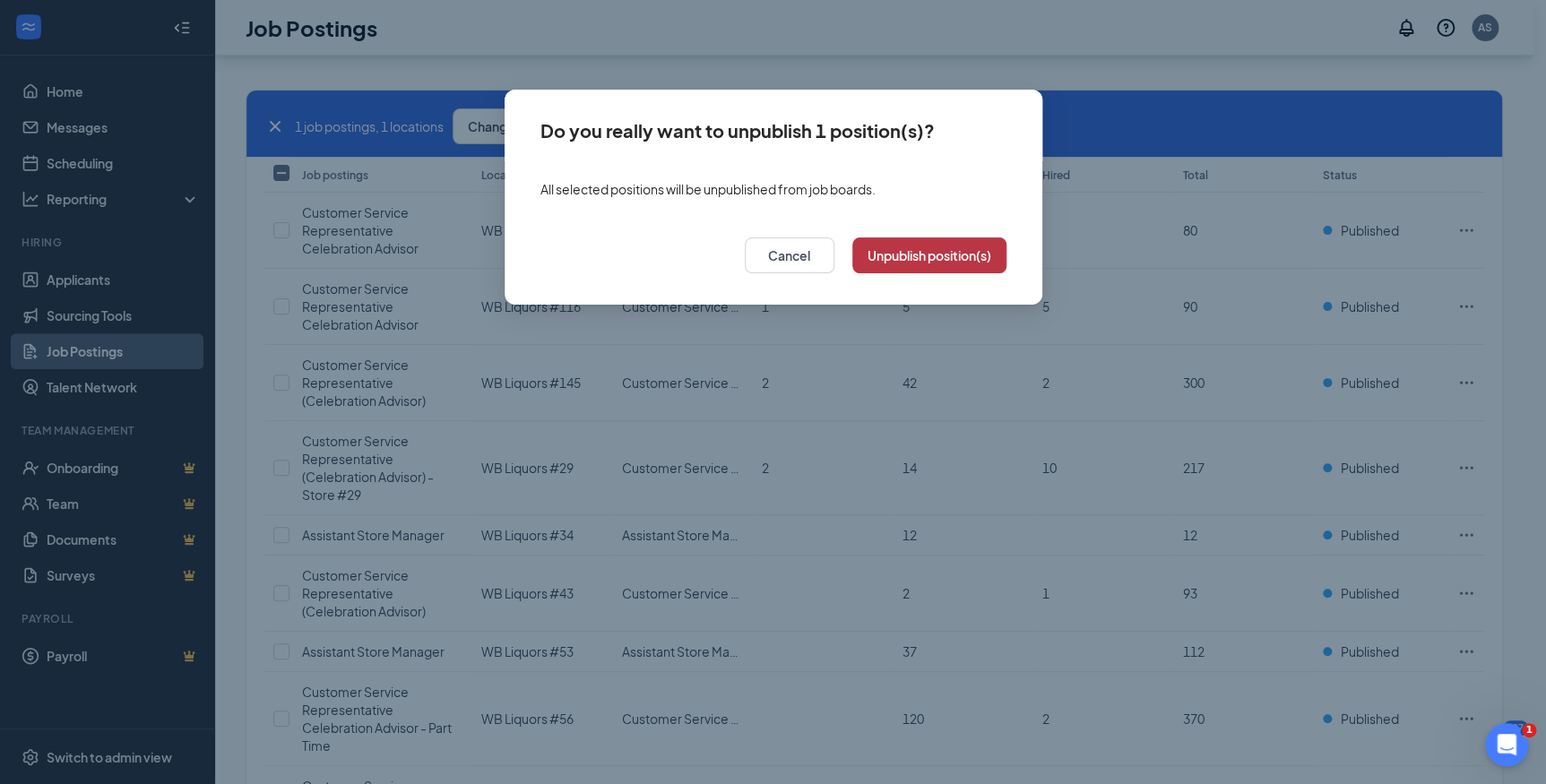
click at [928, 248] on button "Unpublish position(s)" at bounding box center [929, 255] width 154 height 36
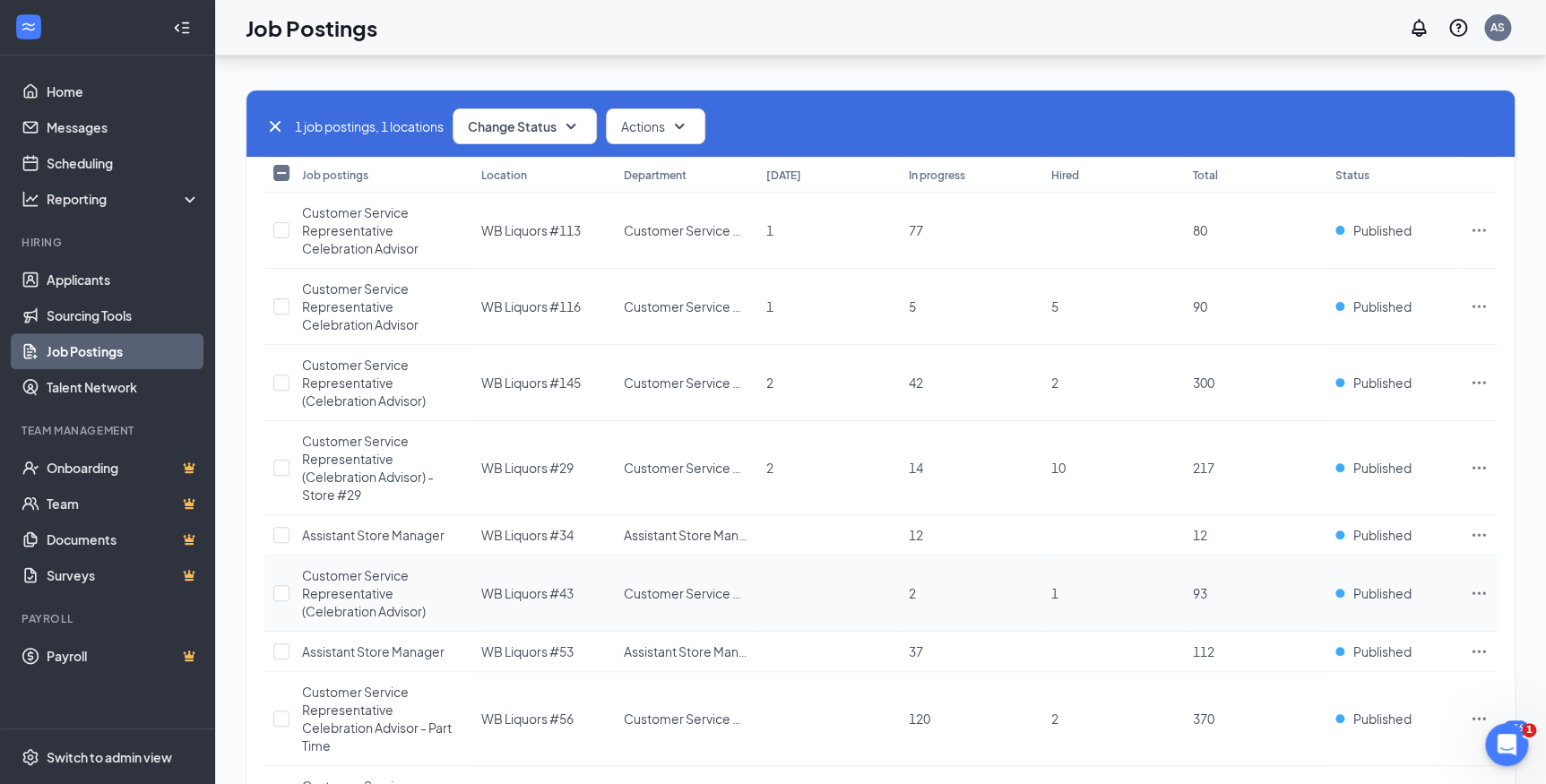
click at [456, 599] on div "Customer Service Representative (Celebration Advisor)" at bounding box center [382, 593] width 161 height 53
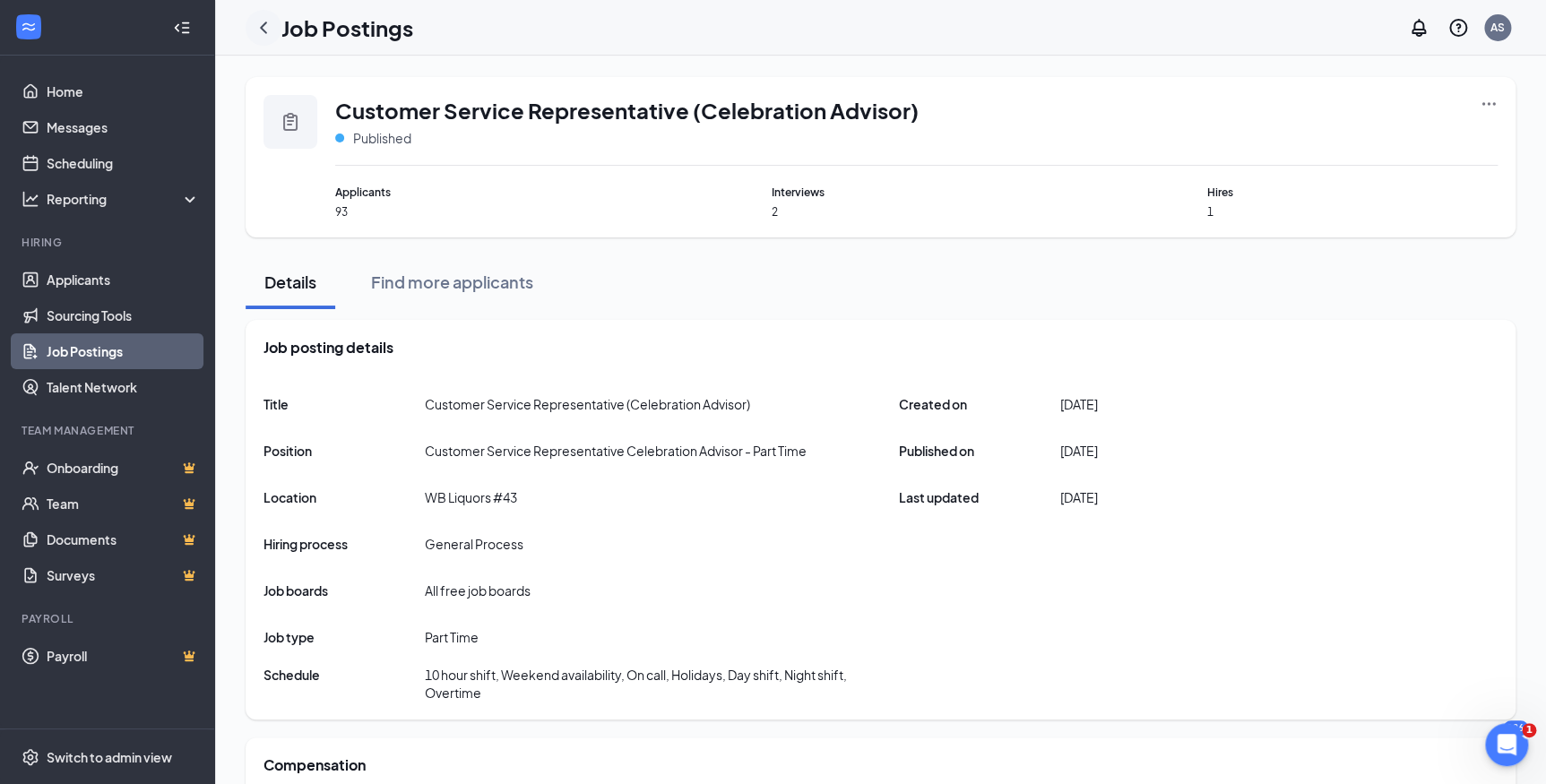
click at [274, 29] on div at bounding box center [263, 28] width 36 height 36
click at [137, 341] on link "Job Postings" at bounding box center [123, 351] width 154 height 36
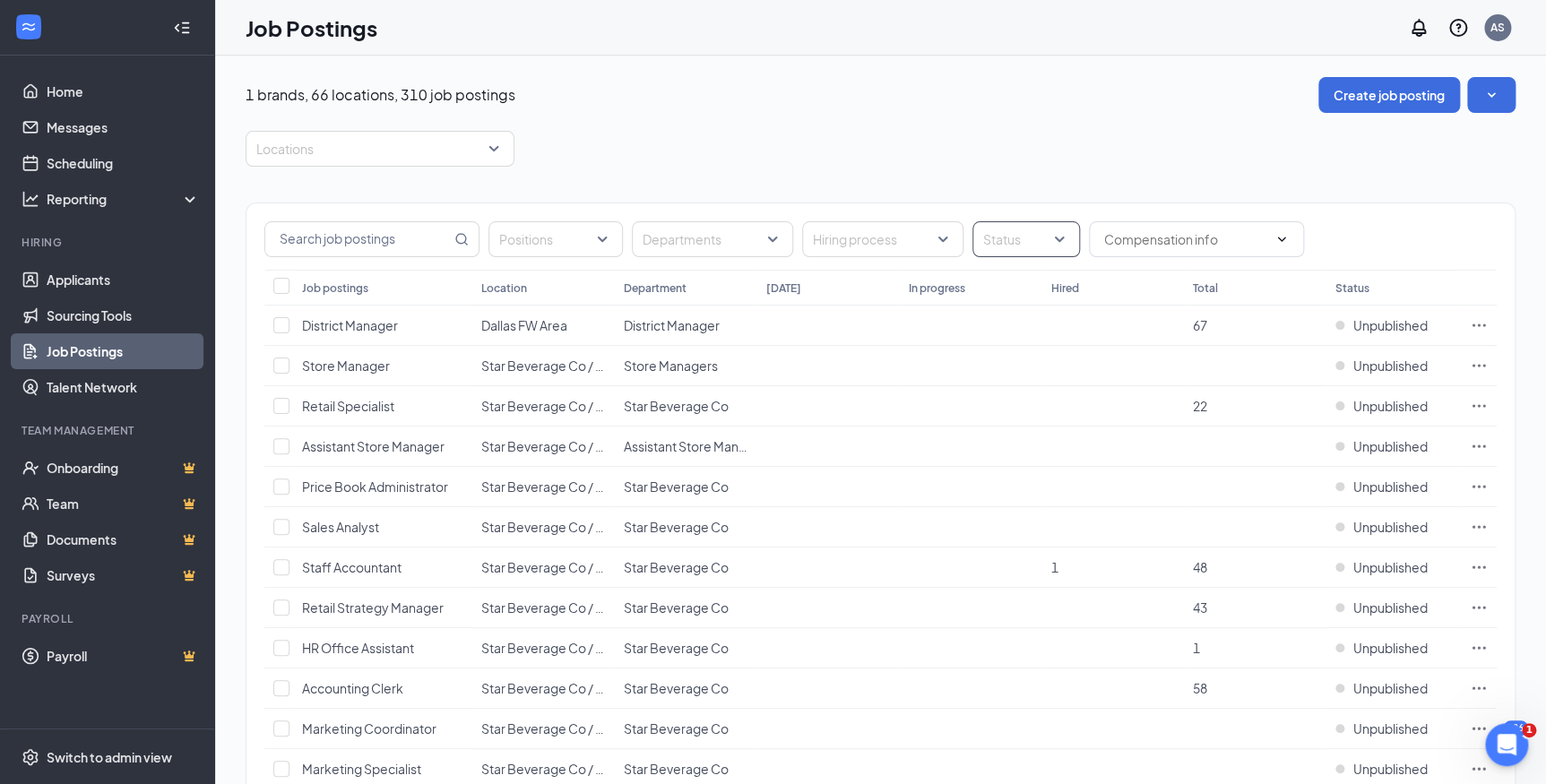
click at [1051, 239] on div at bounding box center [1017, 238] width 81 height 29
click at [375, 144] on div at bounding box center [371, 148] width 242 height 29
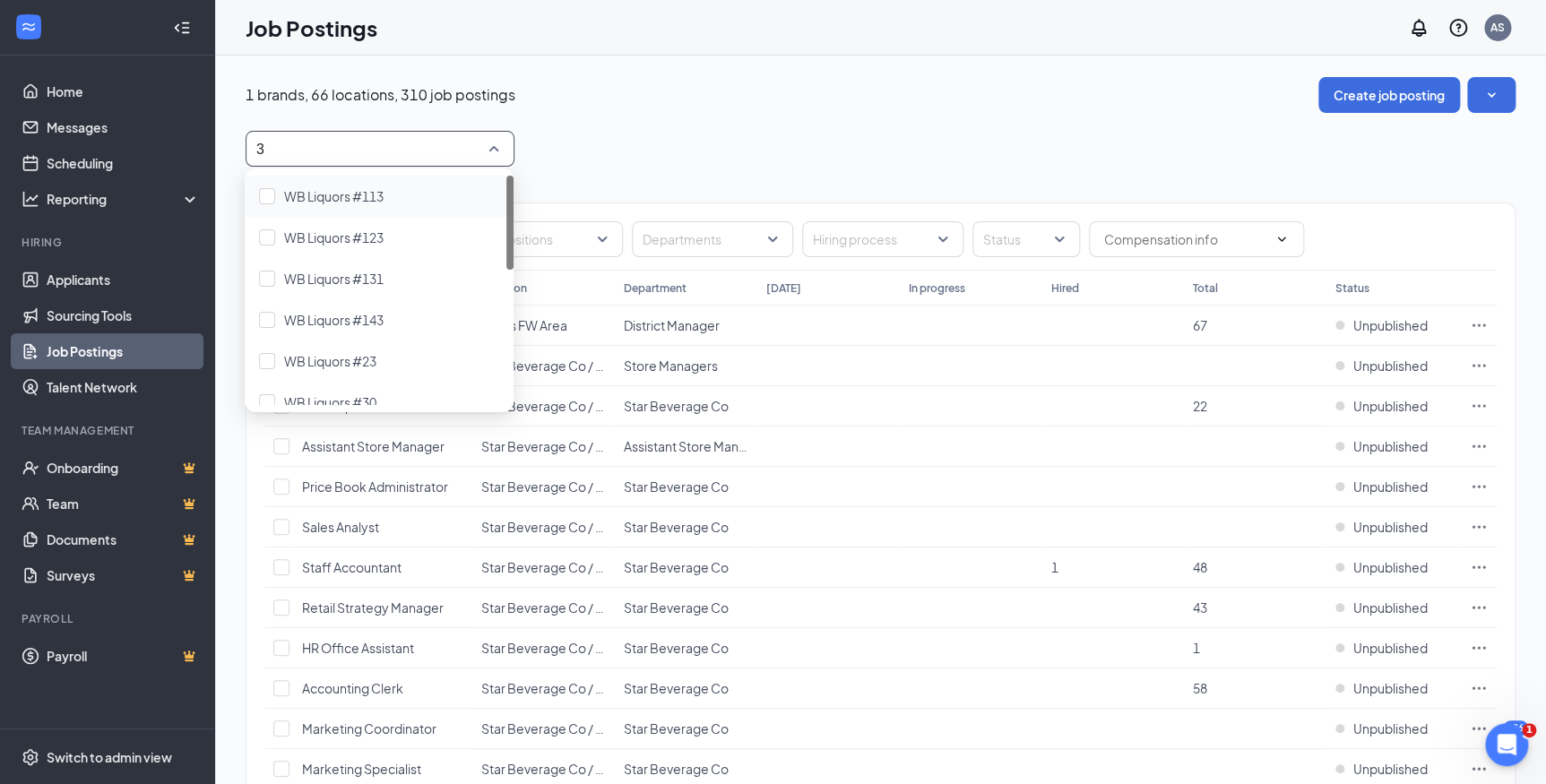
type input "32"
click at [347, 202] on span "WB Liquors #32" at bounding box center [330, 196] width 92 height 17
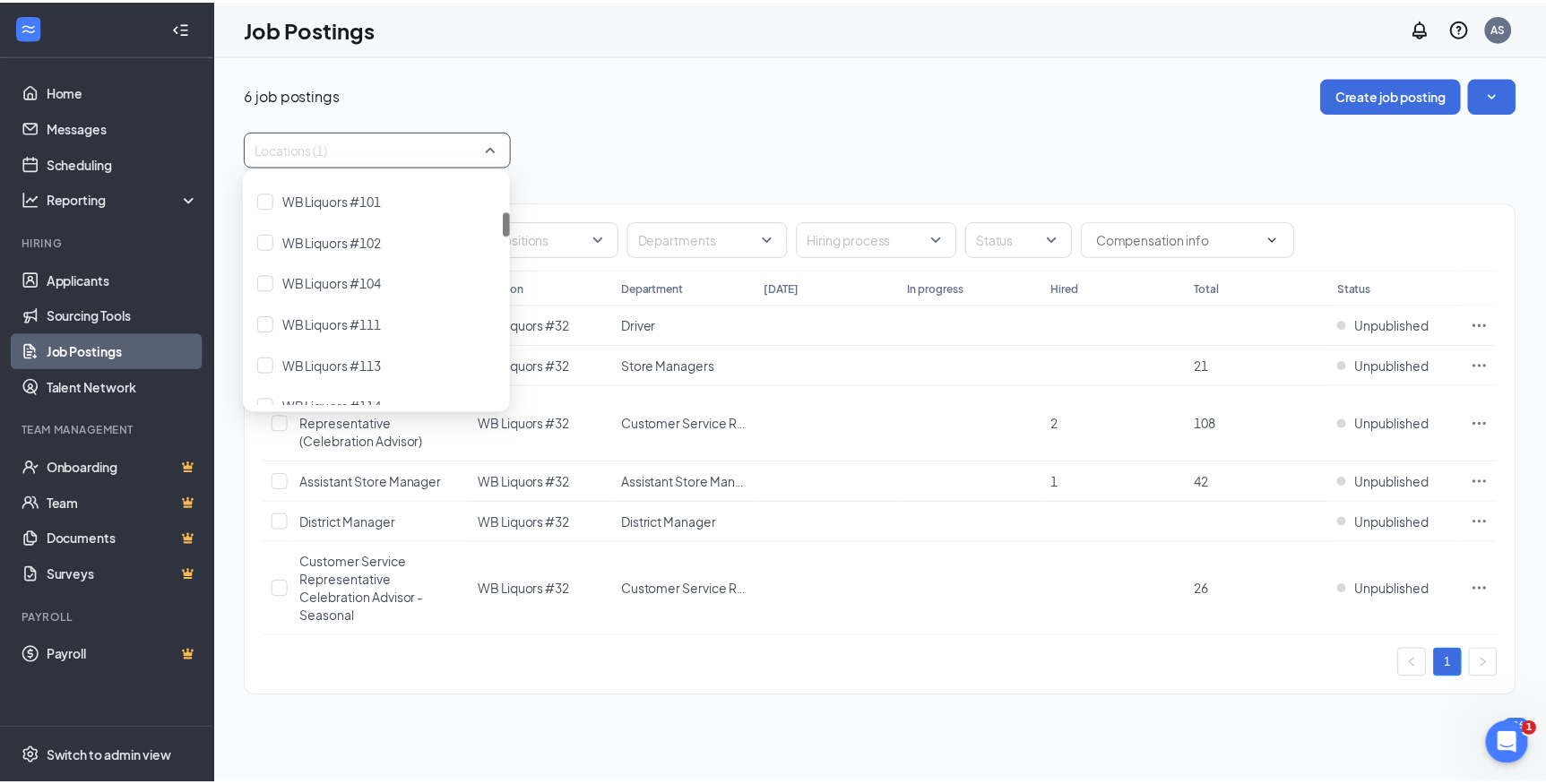
scroll to position [651, 0]
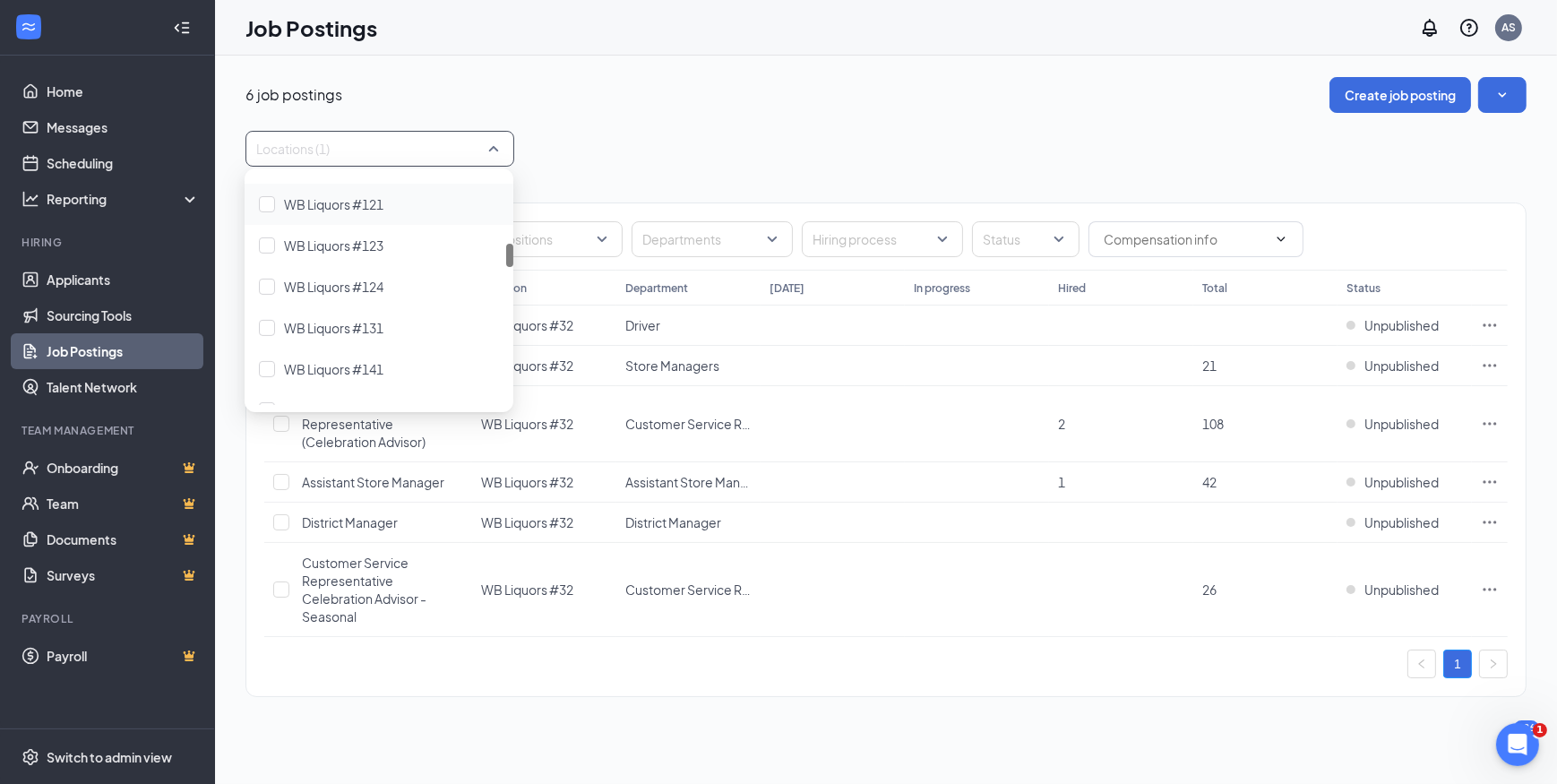
click at [344, 156] on div at bounding box center [371, 148] width 242 height 29
type input "32"
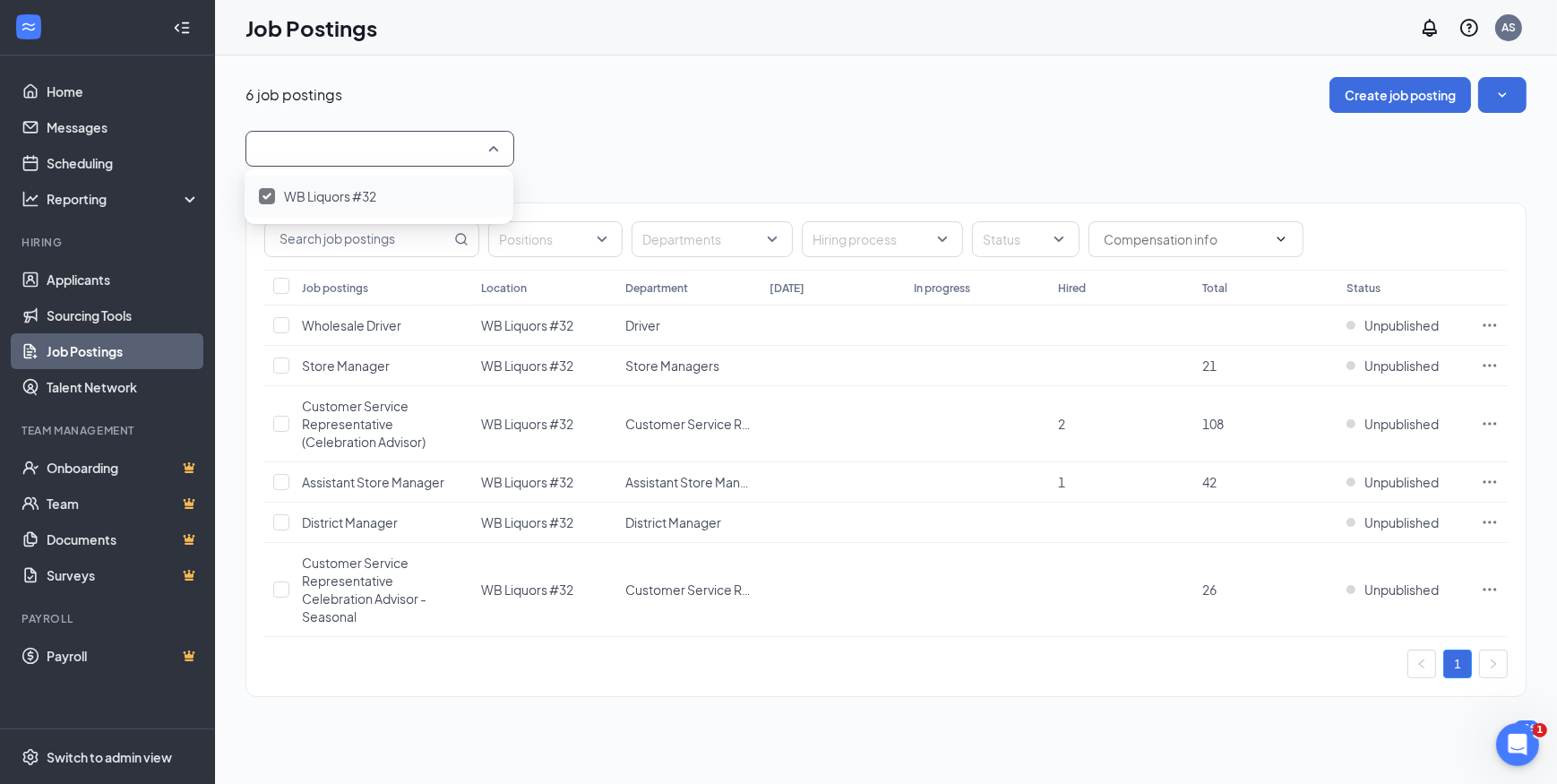
click at [617, 81] on div "6 job postings Create job posting" at bounding box center [886, 95] width 1282 height 36
click at [267, 428] on td at bounding box center [278, 424] width 29 height 76
click at [273, 426] on input "checkbox" at bounding box center [282, 424] width 17 height 17
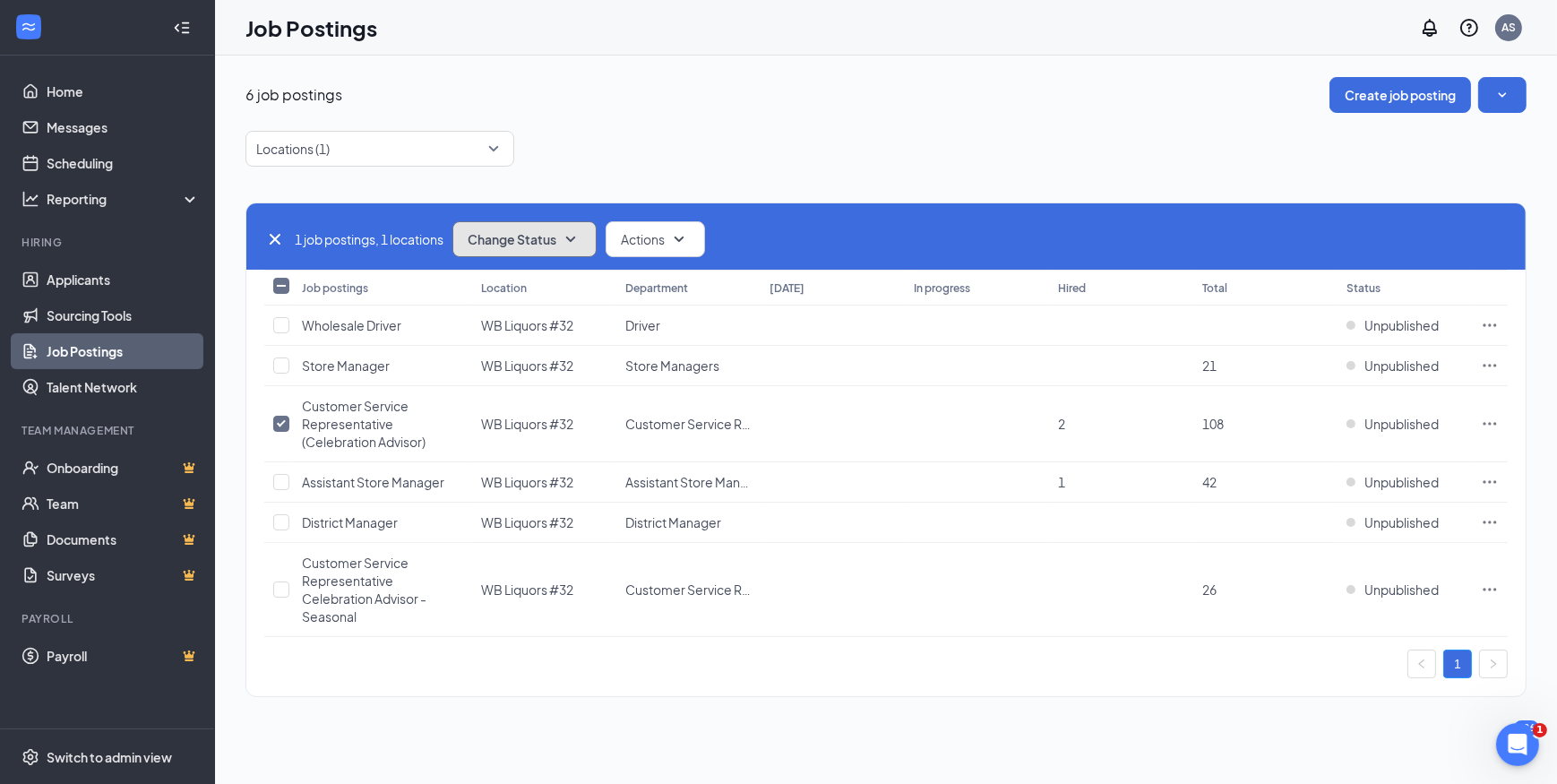
click at [563, 233] on button "Change Status" at bounding box center [525, 239] width 144 height 36
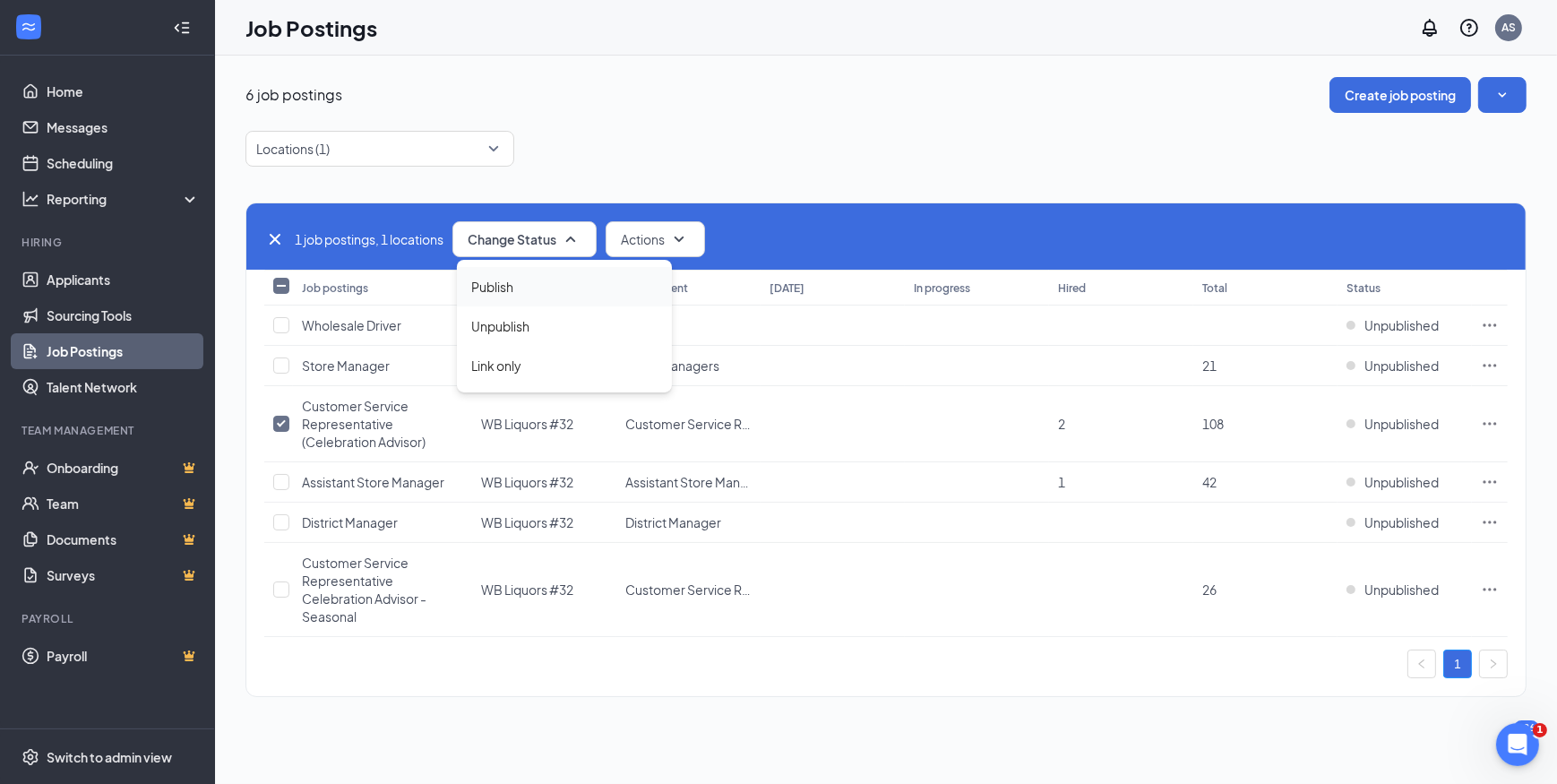
click at [504, 295] on span "Publish" at bounding box center [492, 286] width 42 height 19
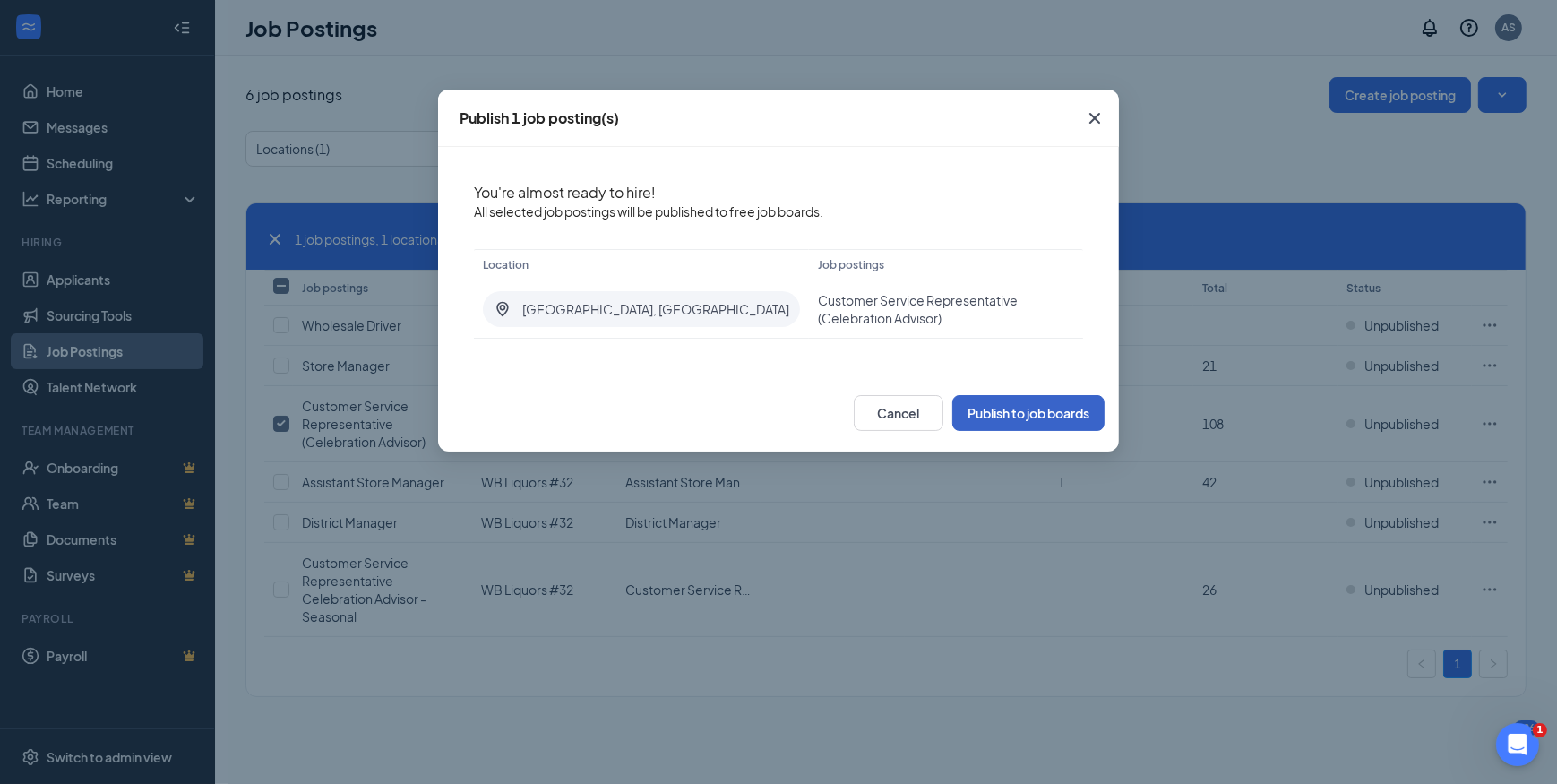
click at [1002, 409] on button "Publish to job boards" at bounding box center [1029, 412] width 153 height 36
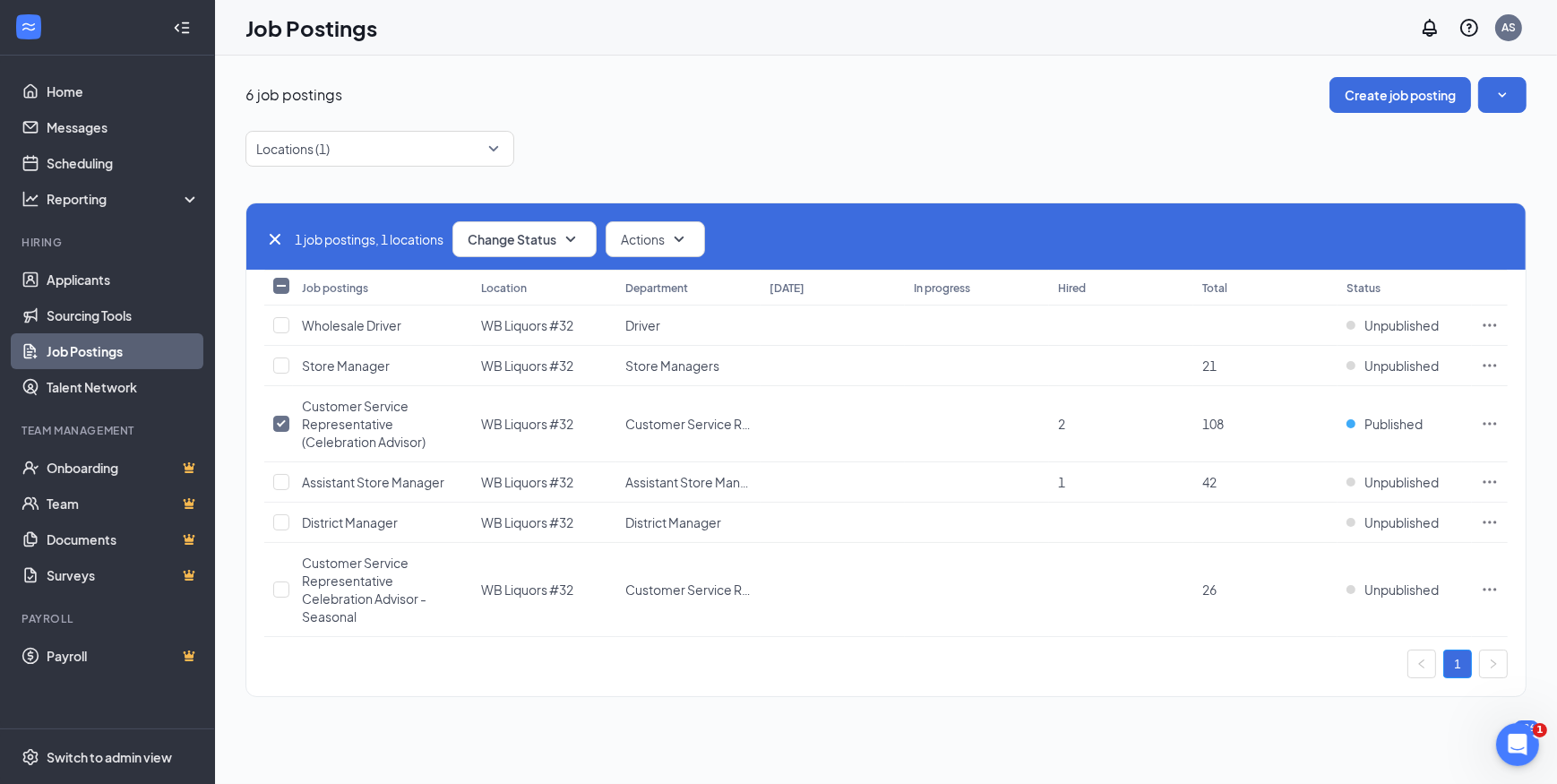
click at [272, 232] on icon "Cross" at bounding box center [274, 238] width 21 height 21
checkbox input "false"
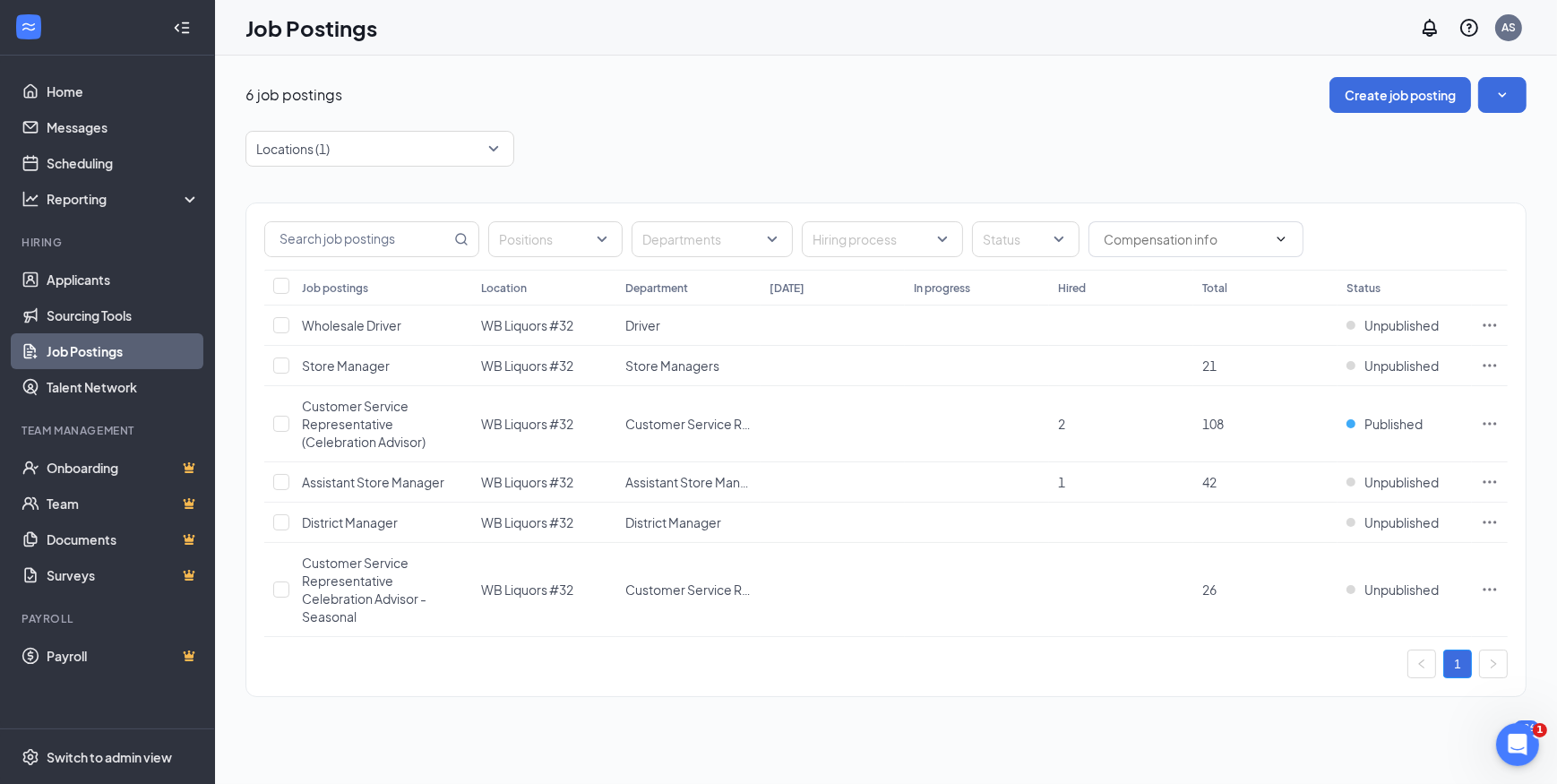
click at [50, 354] on link "Job Postings" at bounding box center [123, 351] width 154 height 36
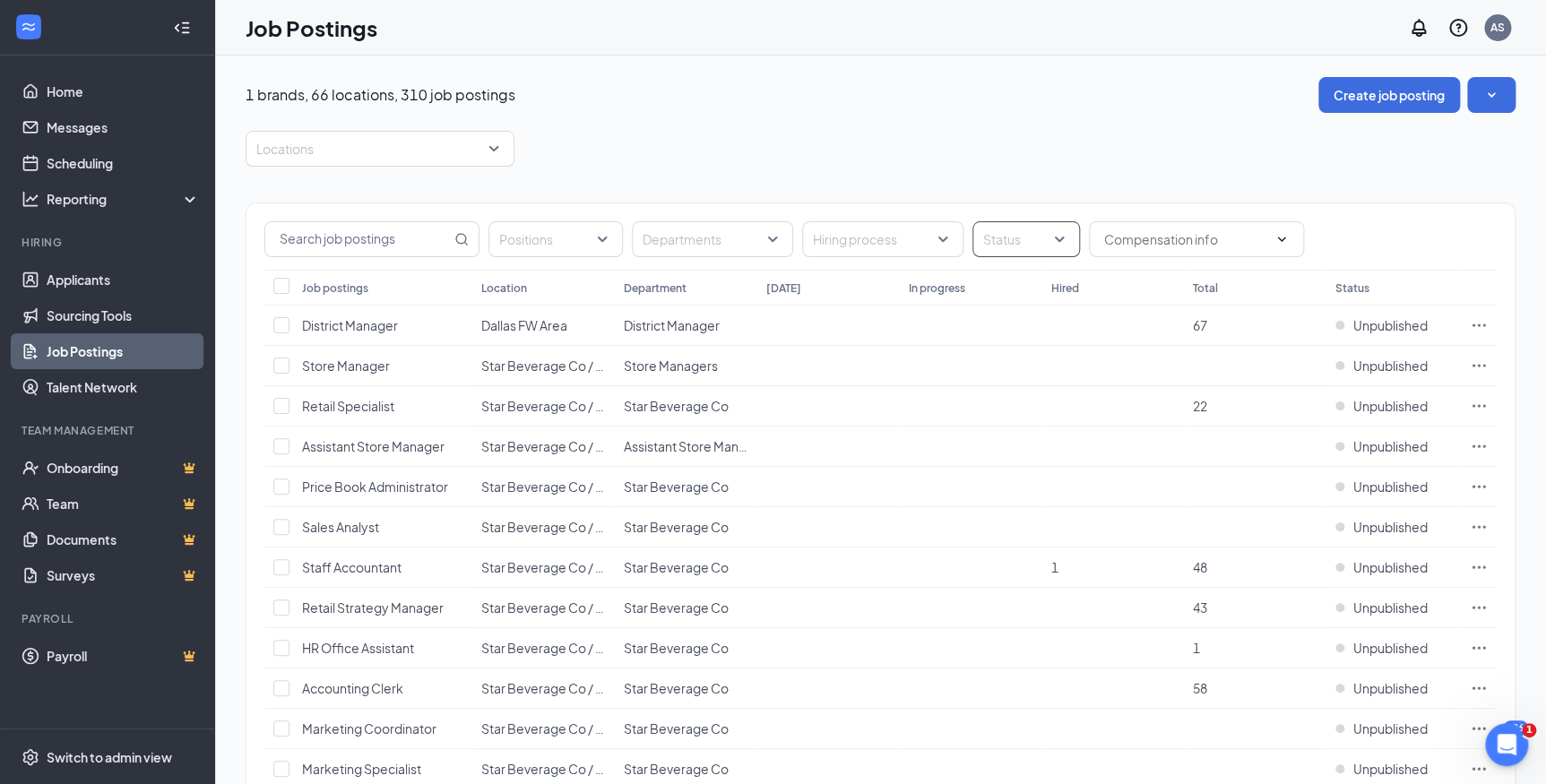
click at [1043, 246] on div at bounding box center [1017, 238] width 81 height 29
click at [1026, 331] on span "Published" at bounding box center [1039, 329] width 58 height 17
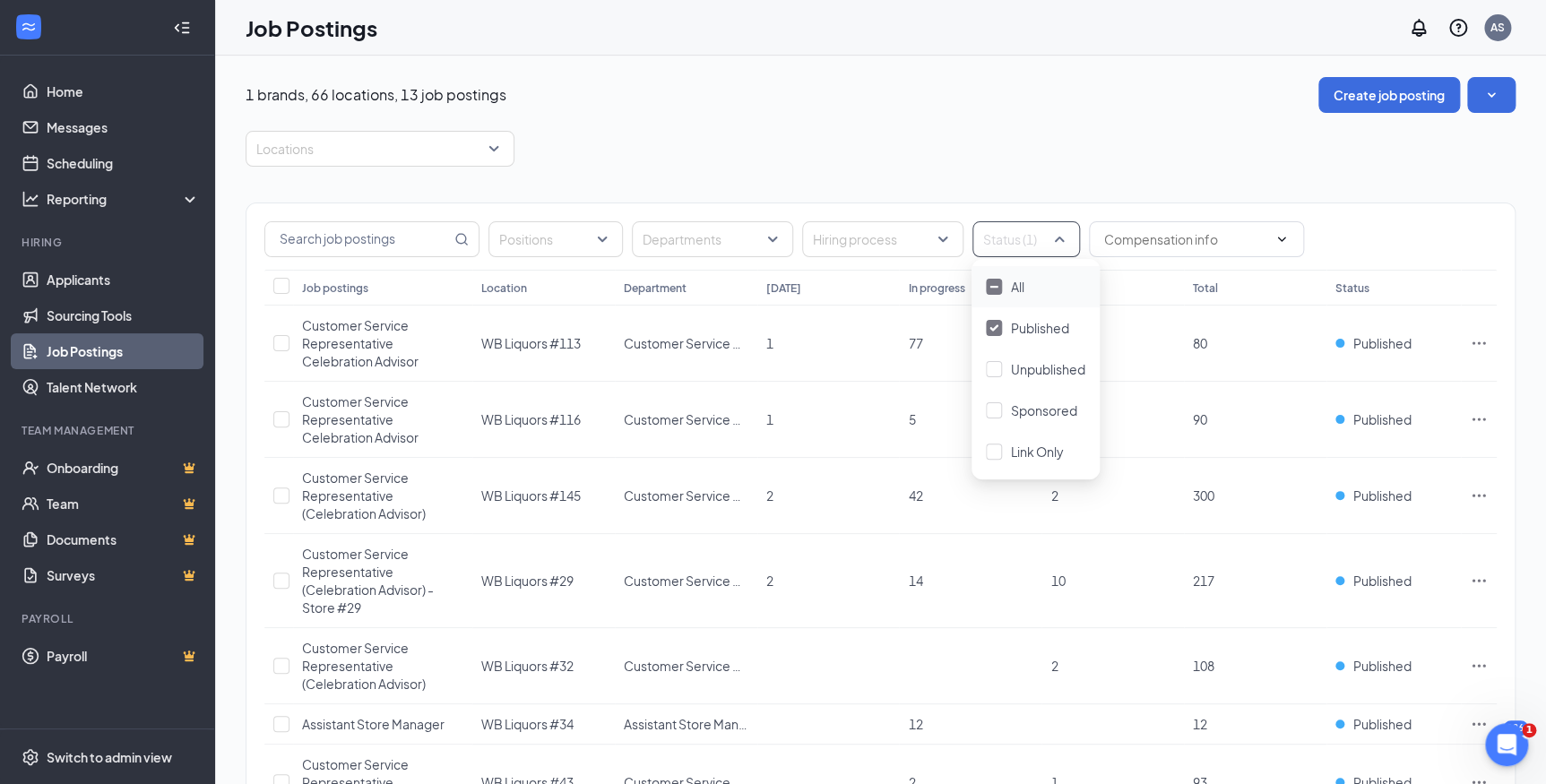
click at [894, 104] on div "1 brands, 66 locations, 13 job postings Create job posting" at bounding box center [881, 95] width 1270 height 36
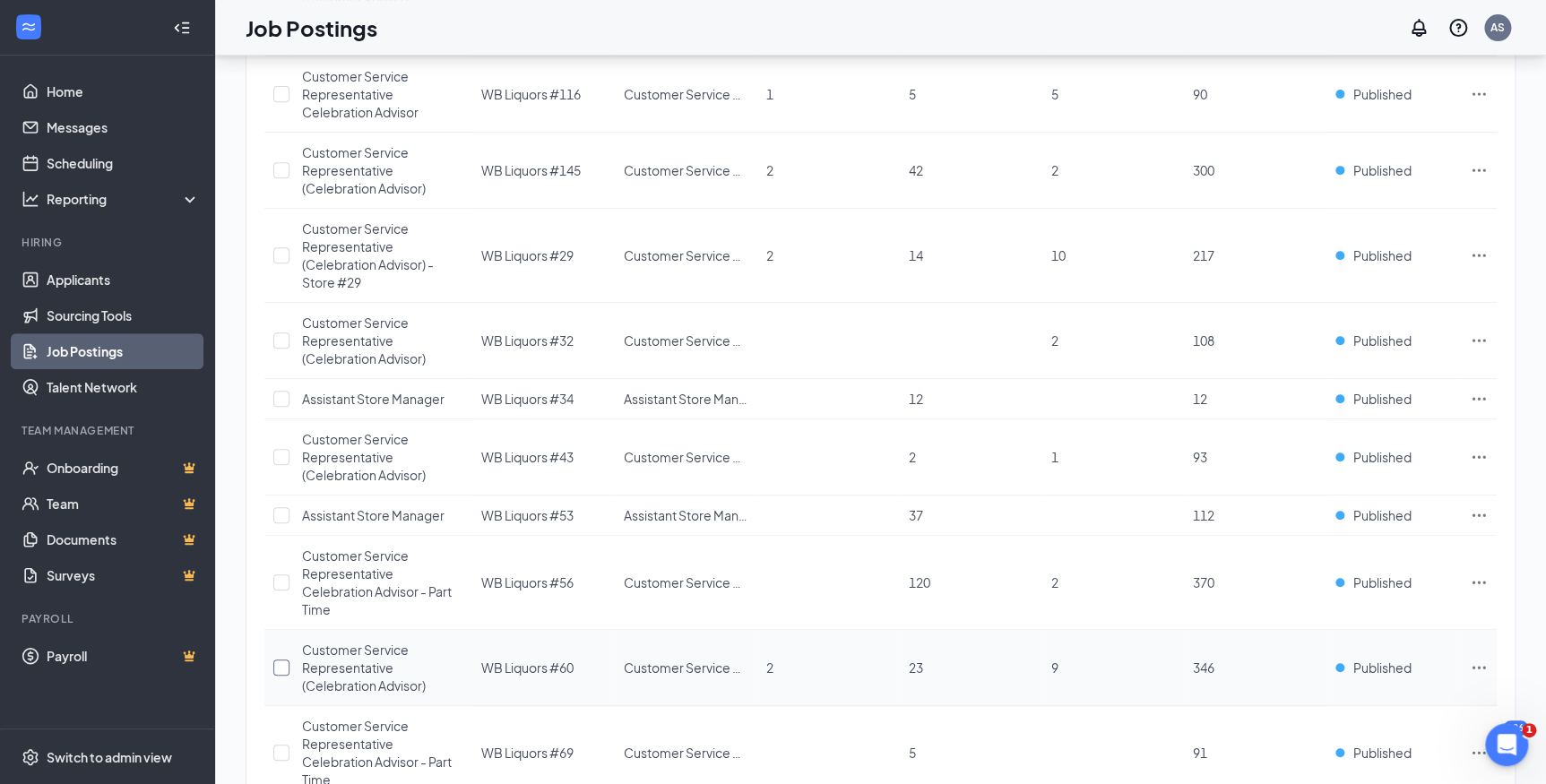
click at [281, 666] on input "checkbox" at bounding box center [282, 668] width 17 height 17
checkbox input "true"
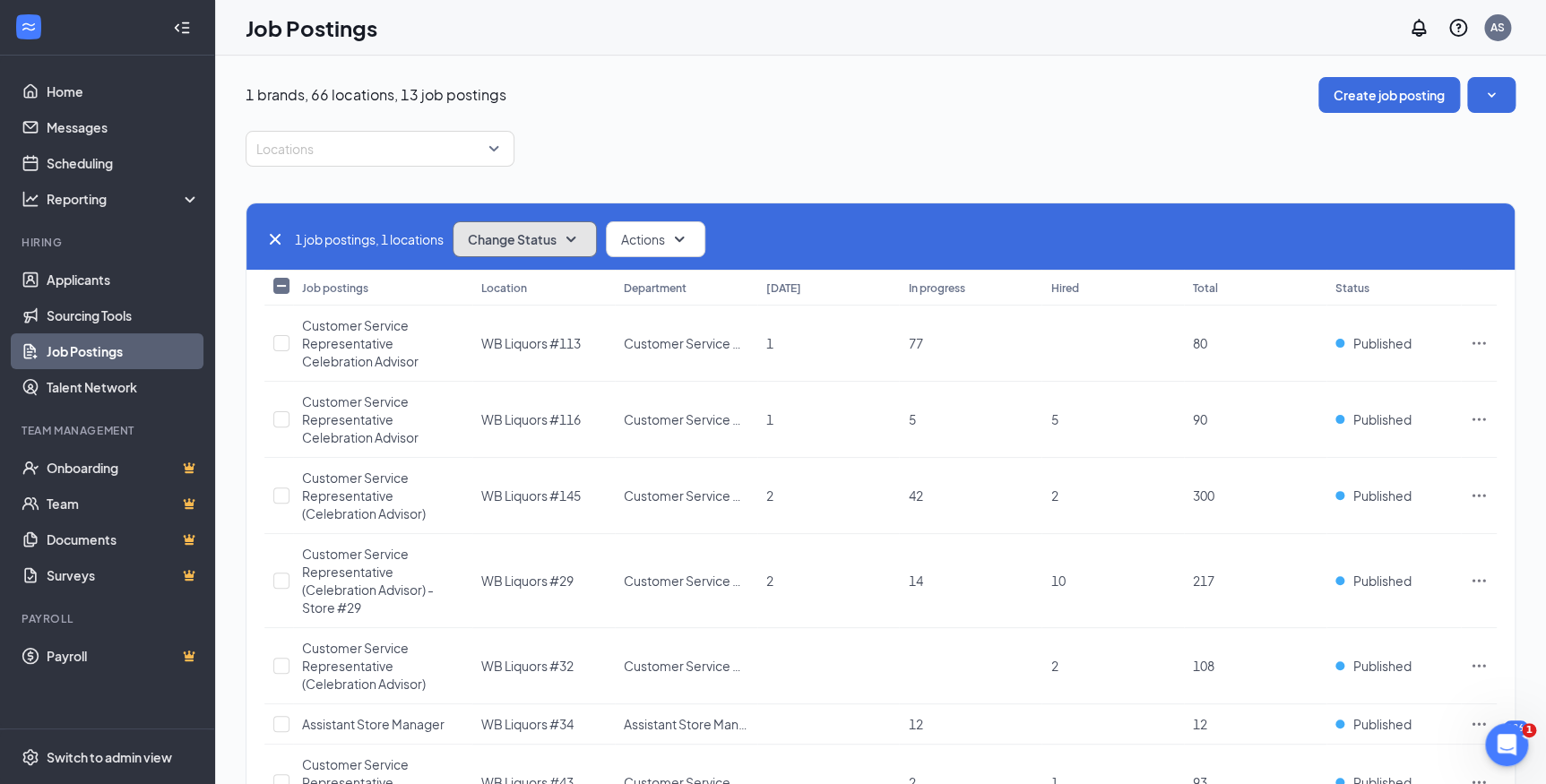
click at [548, 248] on button "Change Status" at bounding box center [525, 239] width 144 height 36
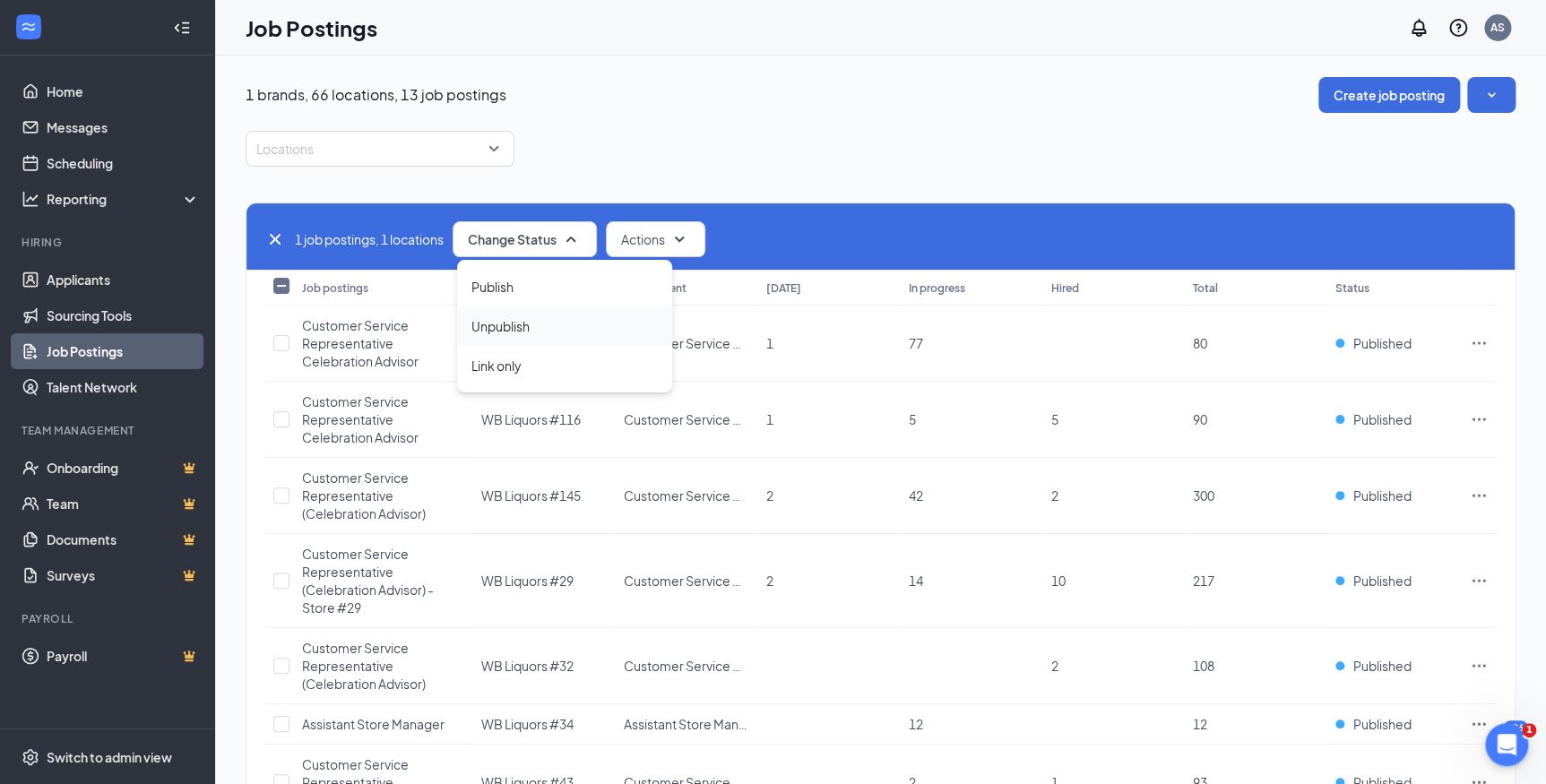
click at [511, 323] on span "Unpublish" at bounding box center [500, 326] width 58 height 19
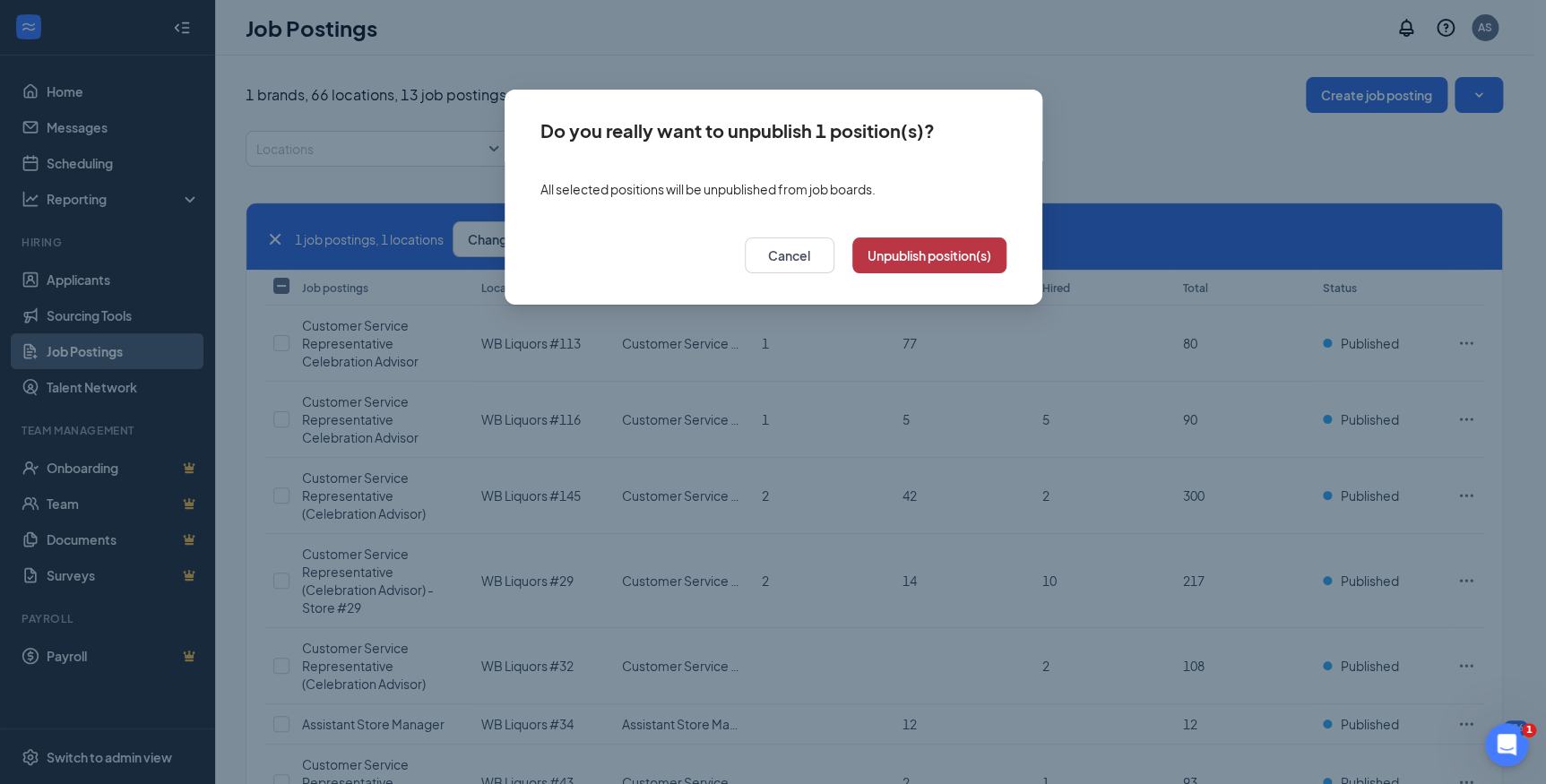
click at [923, 264] on button "Unpublish position(s)" at bounding box center [929, 255] width 154 height 36
